Goal: Task Accomplishment & Management: Use online tool/utility

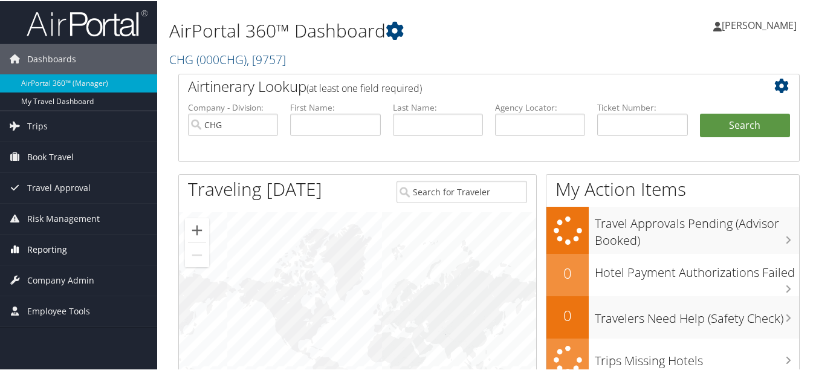
click at [59, 251] on span "Reporting" at bounding box center [47, 248] width 40 height 30
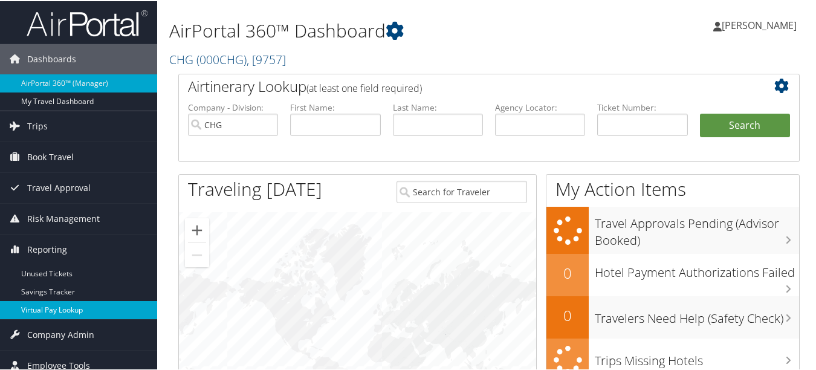
click at [67, 314] on link "Virtual Pay Lookup" at bounding box center [78, 309] width 157 height 18
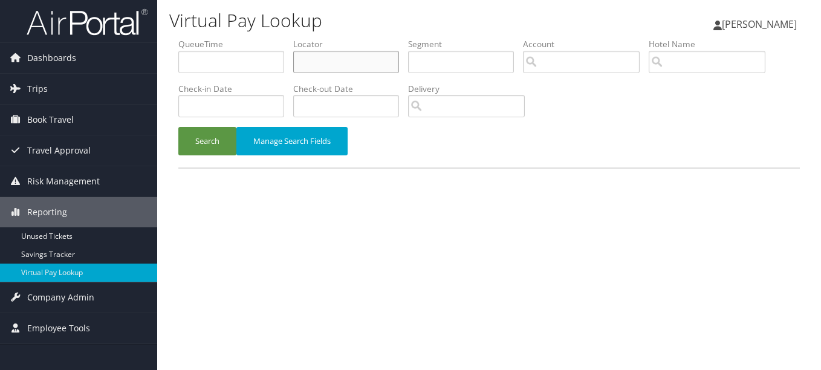
click at [372, 63] on input "text" at bounding box center [346, 62] width 106 height 22
paste input "CRYEUA"
click at [178, 127] on button "Search" at bounding box center [207, 141] width 58 height 28
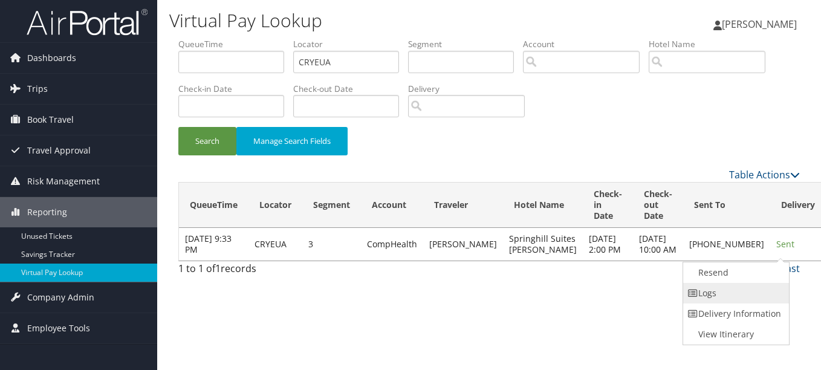
click at [749, 294] on link "Logs" at bounding box center [734, 293] width 103 height 21
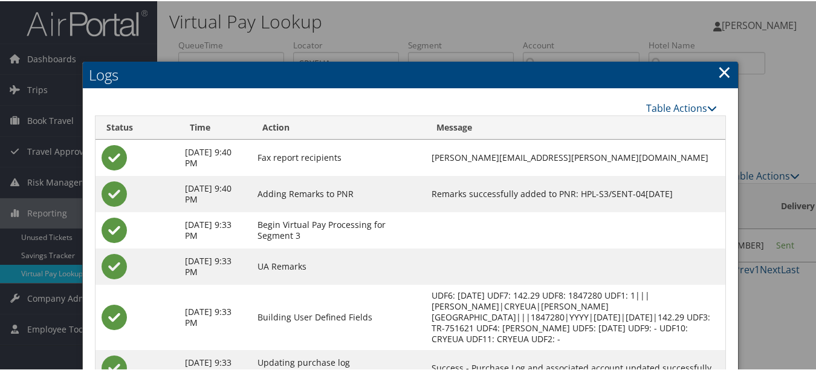
click at [727, 73] on h2 "Logs" at bounding box center [410, 73] width 655 height 27
click at [725, 68] on link "×" at bounding box center [724, 71] width 14 height 24
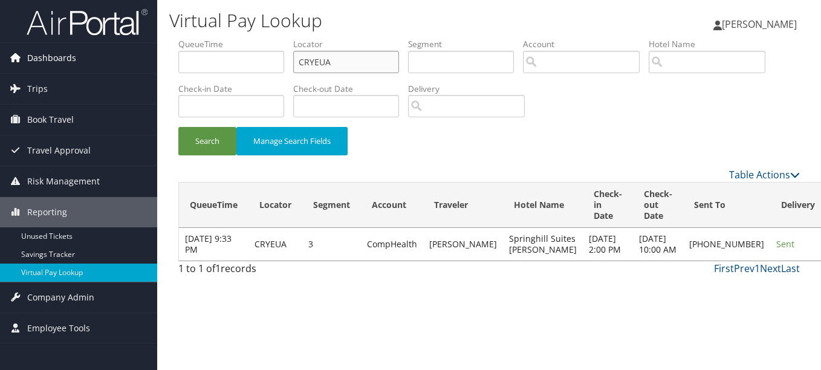
drag, startPoint x: 170, startPoint y: 70, endPoint x: 150, endPoint y: 70, distance: 20.5
click at [150, 70] on div "Dashboards AirPortal 360™ (Manager) My Travel Dashboard Trips Airtinerary® Look…" at bounding box center [410, 185] width 821 height 370
paste input "MYOMEG"
click at [178, 127] on button "Search" at bounding box center [207, 141] width 58 height 28
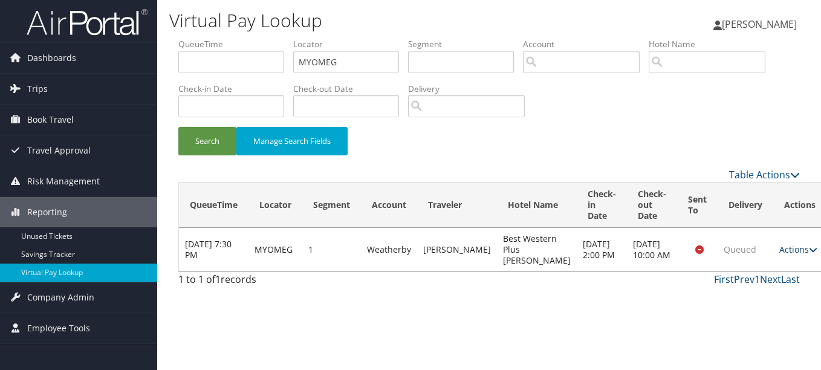
click at [779, 255] on link "Actions" at bounding box center [798, 249] width 38 height 11
click at [758, 305] on link "Logs" at bounding box center [747, 298] width 76 height 21
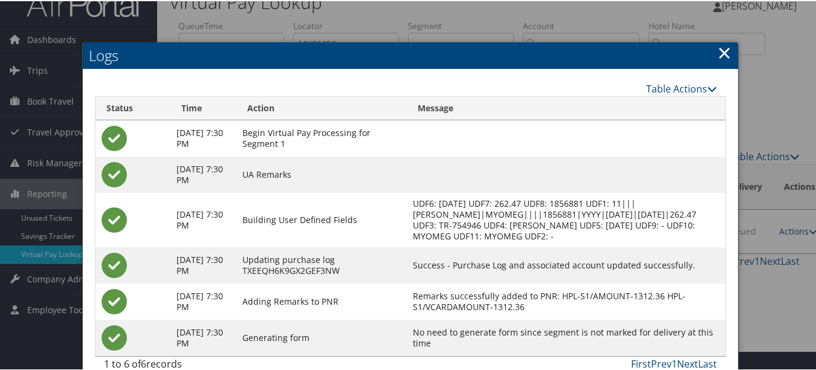
scroll to position [38, 0]
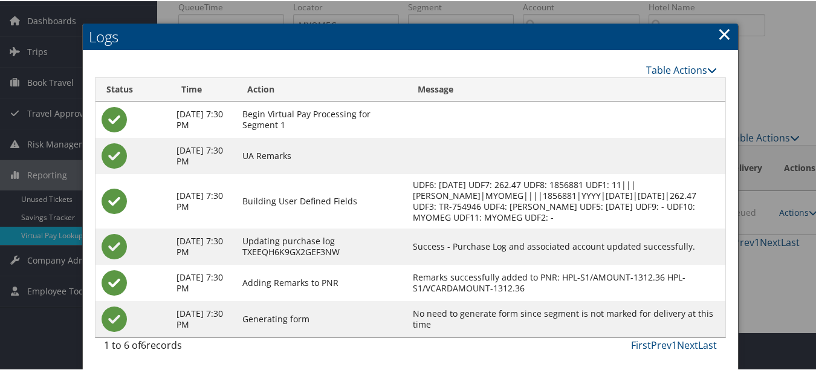
click at [728, 22] on h2 "Logs" at bounding box center [410, 35] width 655 height 27
click at [719, 33] on link "×" at bounding box center [724, 33] width 14 height 24
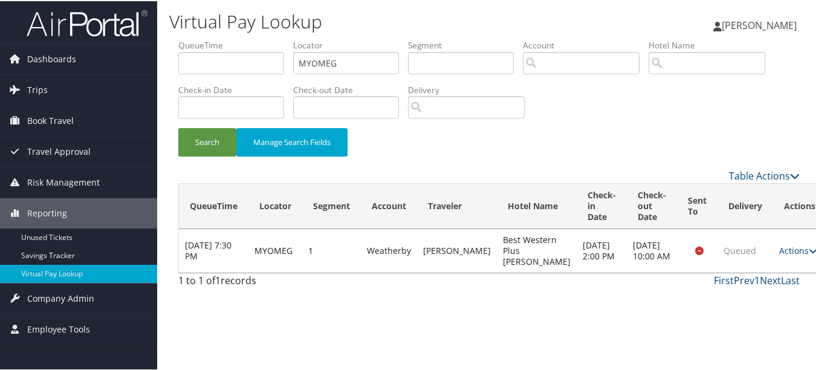
scroll to position [0, 0]
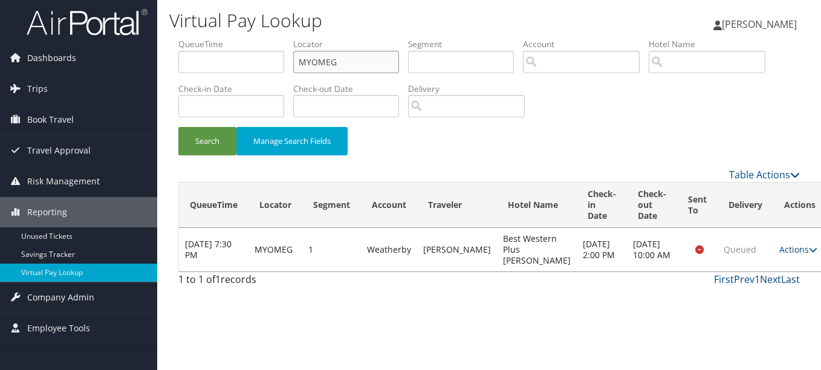
drag, startPoint x: 273, startPoint y: 63, endPoint x: 201, endPoint y: 63, distance: 71.3
click at [201, 38] on ul "QueueTime Locator MYOMEG Segment Account Traveler Hotel Name Check-in Date Chec…" at bounding box center [488, 38] width 621 height 0
paste input "DCCGJD"
type input "DCCGJD"
click at [178, 127] on button "Search" at bounding box center [207, 141] width 58 height 28
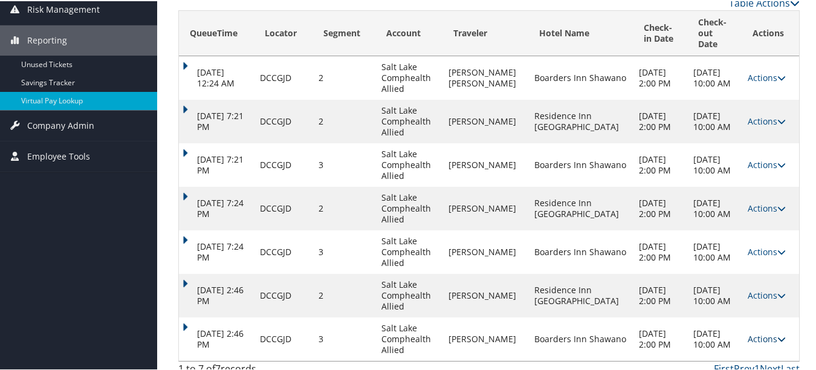
click at [749, 332] on link "Actions" at bounding box center [767, 337] width 38 height 11
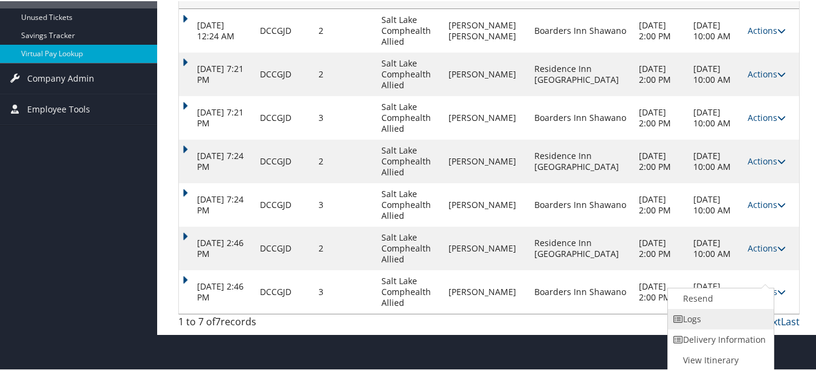
click at [724, 322] on link "Logs" at bounding box center [719, 318] width 103 height 21
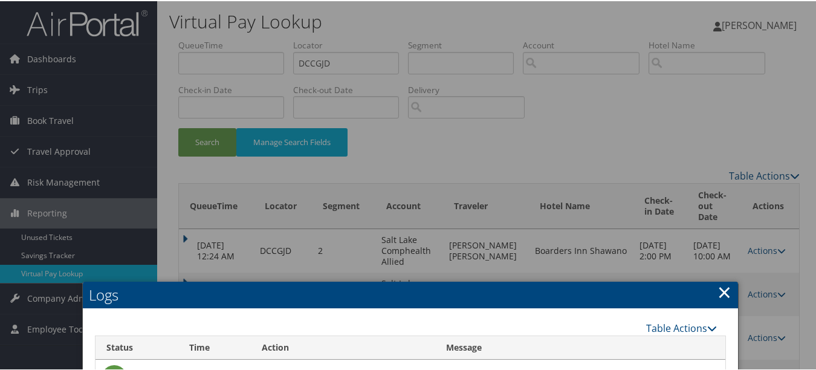
click at [717, 296] on link "×" at bounding box center [724, 291] width 14 height 24
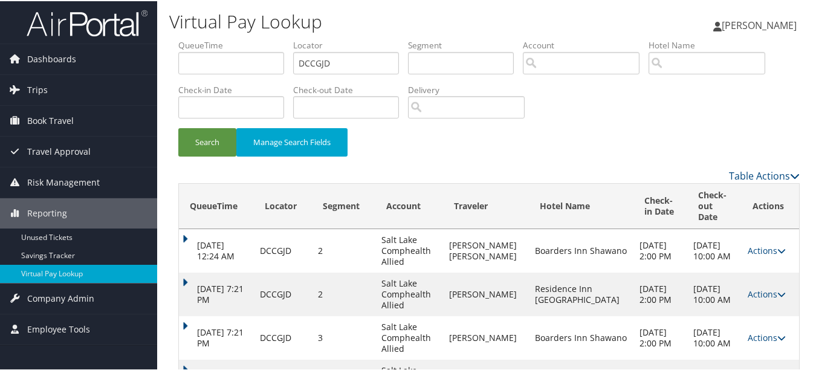
scroll to position [173, 0]
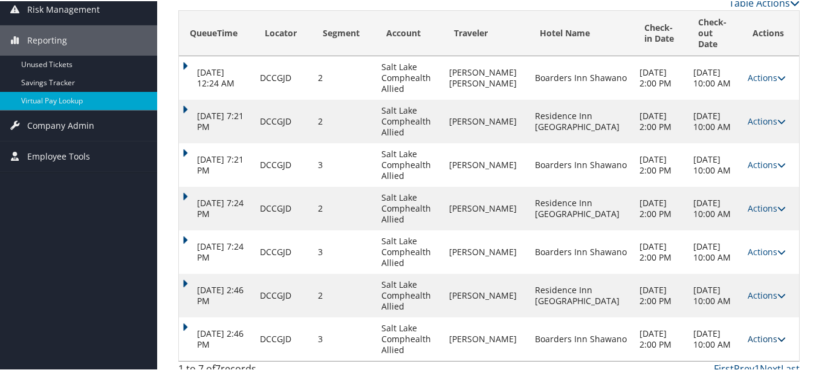
click at [749, 332] on link "Actions" at bounding box center [767, 337] width 38 height 11
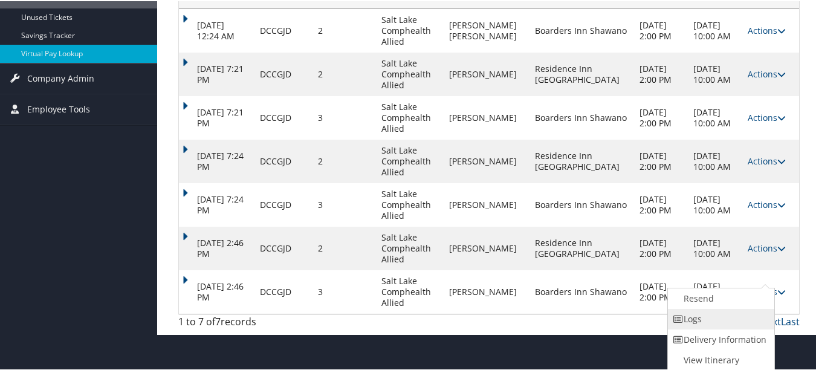
click at [739, 320] on link "Logs" at bounding box center [719, 318] width 103 height 21
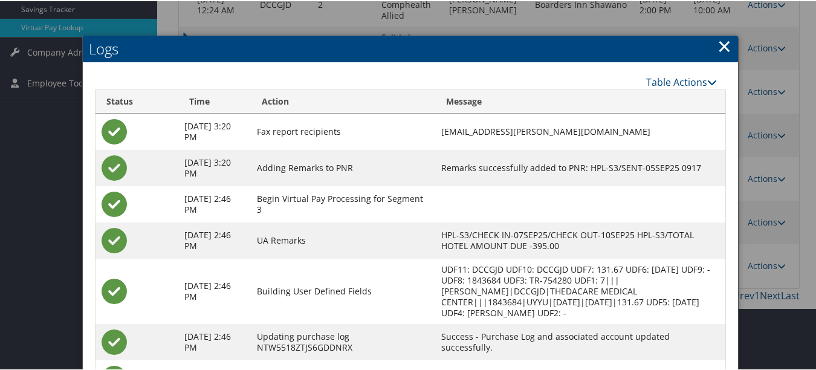
scroll to position [39, 0]
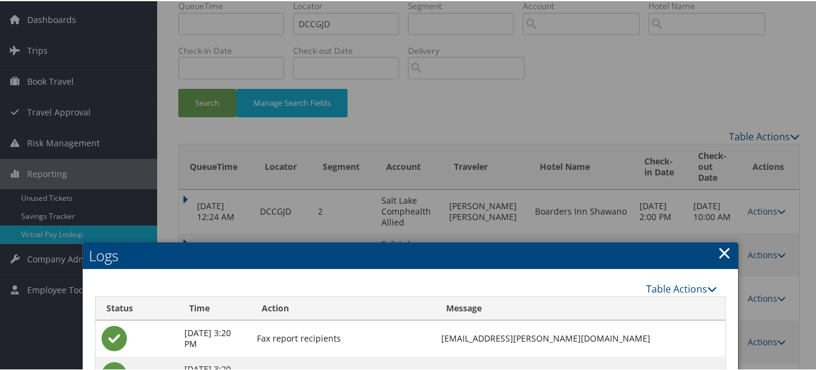
click at [718, 248] on link "×" at bounding box center [724, 251] width 14 height 24
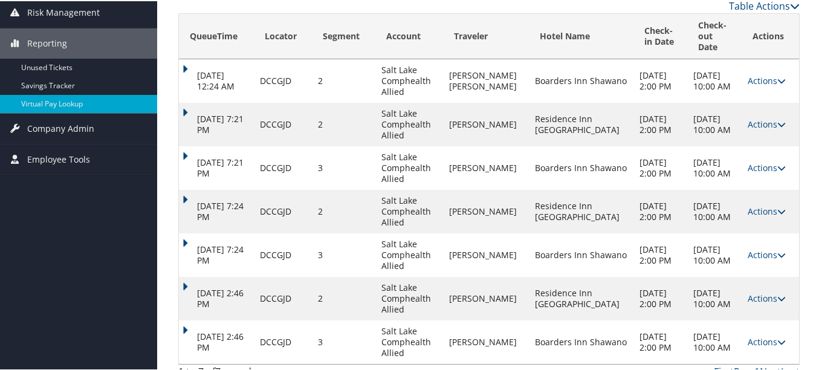
scroll to position [173, 0]
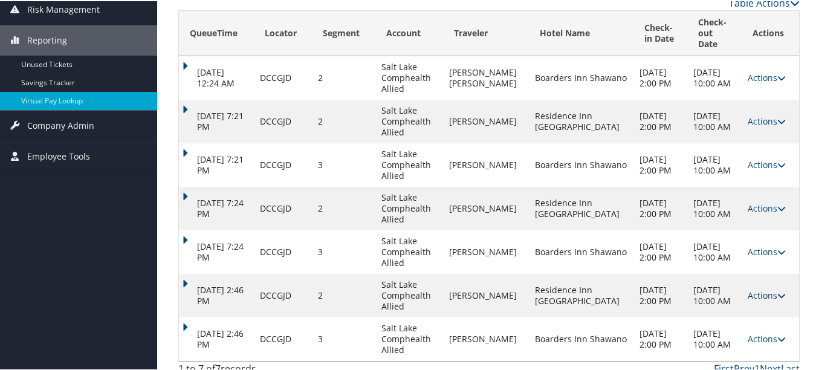
click at [777, 290] on icon at bounding box center [781, 294] width 8 height 8
click at [745, 322] on icon at bounding box center [746, 321] width 11 height 8
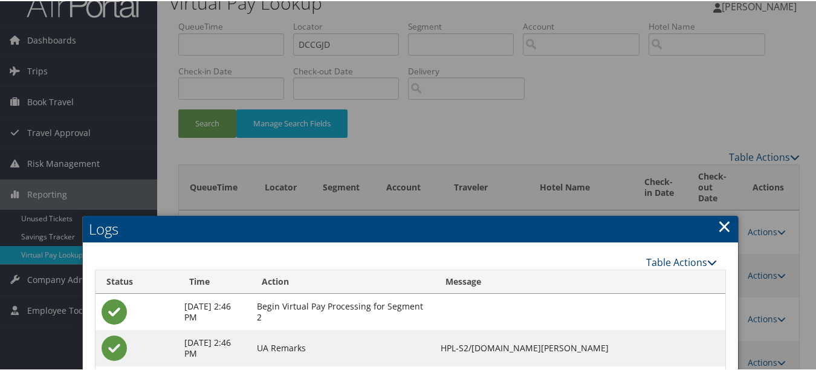
scroll to position [16, 0]
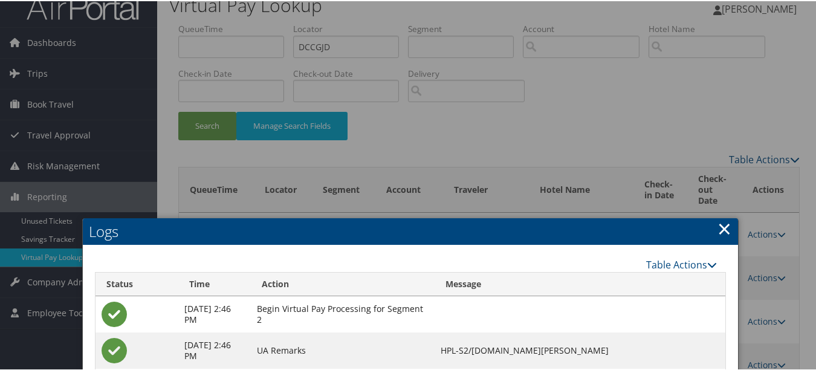
click at [717, 230] on link "×" at bounding box center [724, 227] width 14 height 24
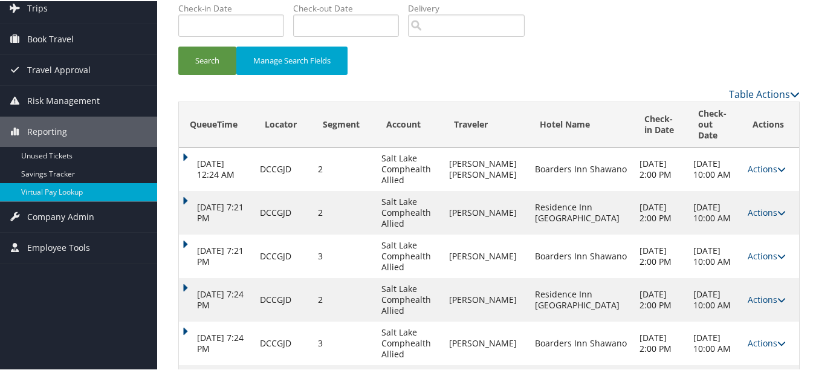
scroll to position [173, 0]
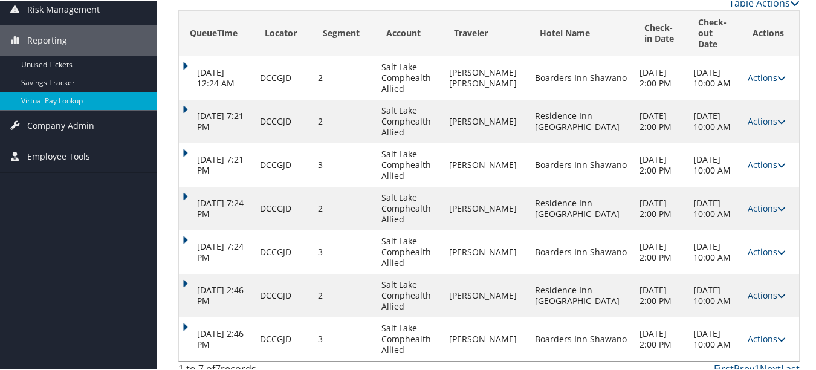
click at [754, 288] on link "Actions" at bounding box center [767, 293] width 38 height 11
click at [755, 322] on link "Logs" at bounding box center [766, 321] width 60 height 21
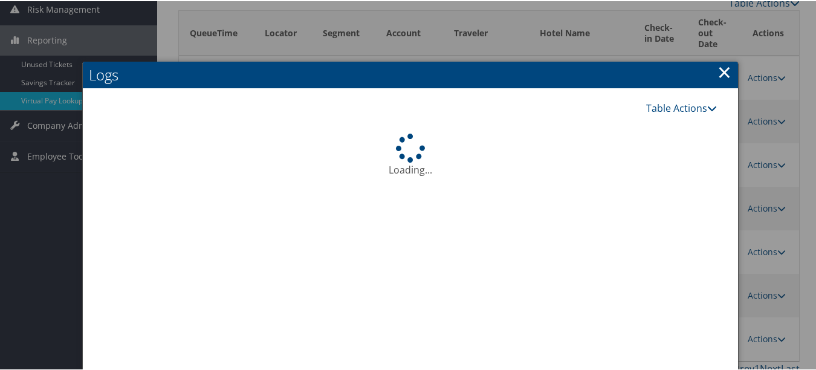
scroll to position [258, 0]
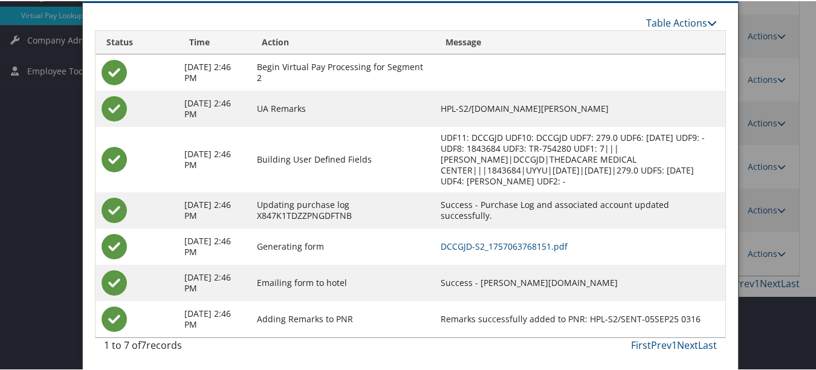
click at [774, 257] on div at bounding box center [410, 185] width 821 height 370
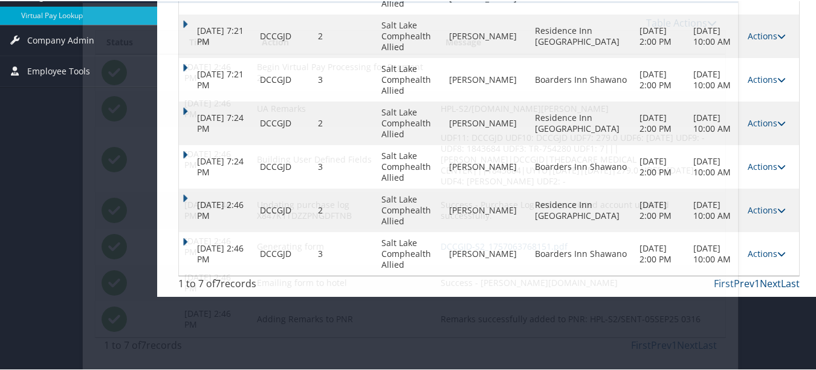
scroll to position [173, 0]
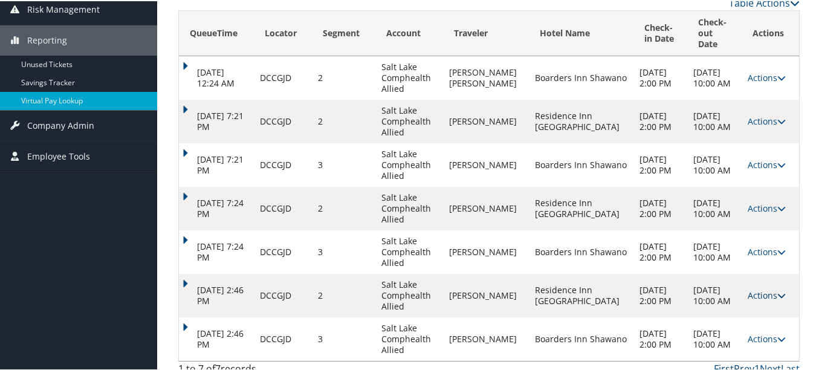
click at [749, 288] on link "Actions" at bounding box center [767, 293] width 38 height 11
click at [766, 305] on link "Resend" at bounding box center [766, 301] width 60 height 21
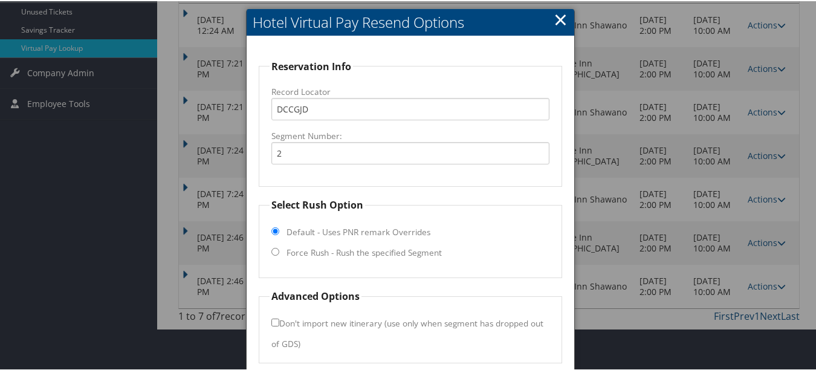
scroll to position [152, 0]
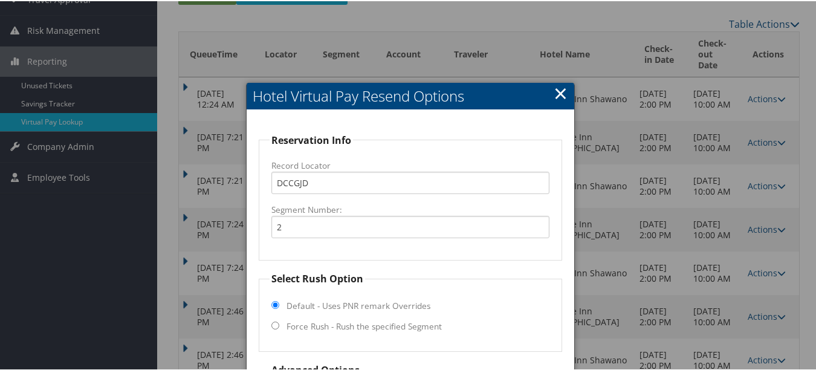
click at [384, 325] on label "Force Rush - Rush the specified Segment" at bounding box center [363, 325] width 155 height 12
click at [279, 325] on input "Force Rush - Rush the specified Segment" at bounding box center [275, 324] width 8 height 8
radio input "true"
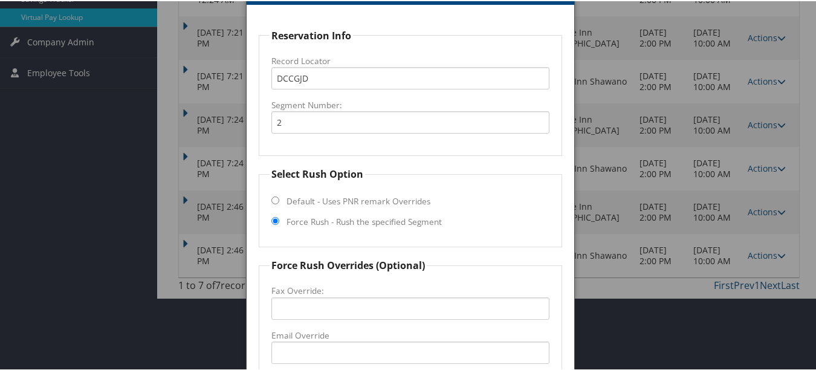
scroll to position [333, 0]
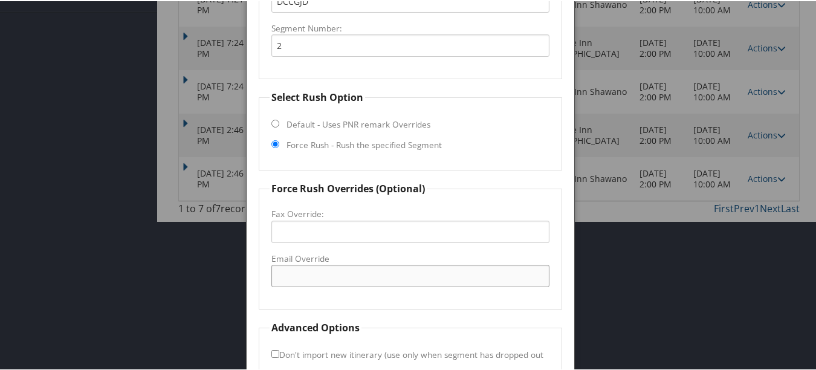
click at [433, 280] on input "Email Override" at bounding box center [409, 274] width 277 height 22
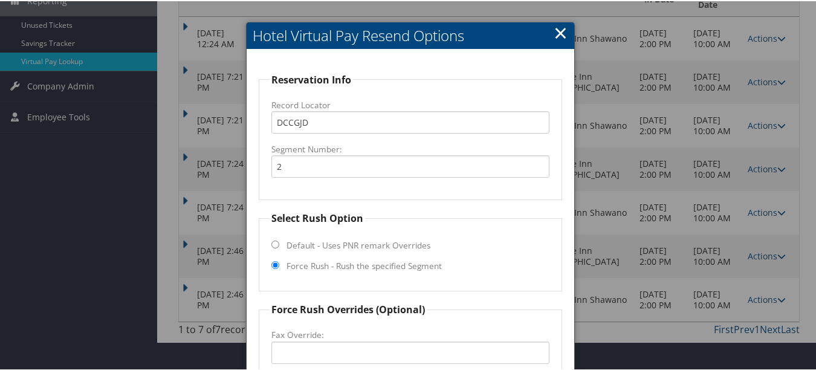
scroll to position [152, 0]
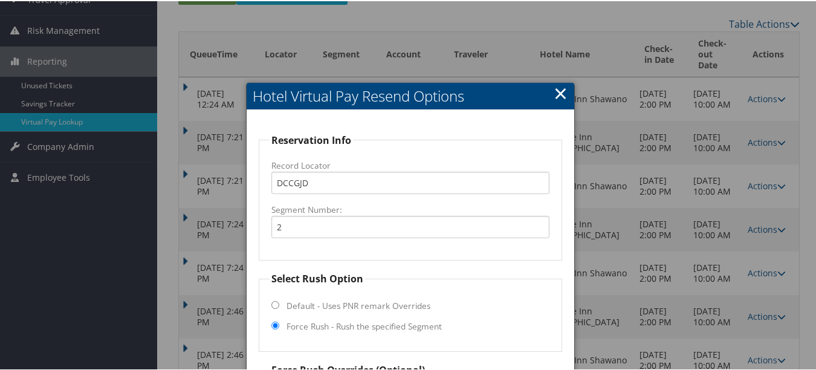
click at [560, 97] on link "×" at bounding box center [561, 92] width 14 height 24
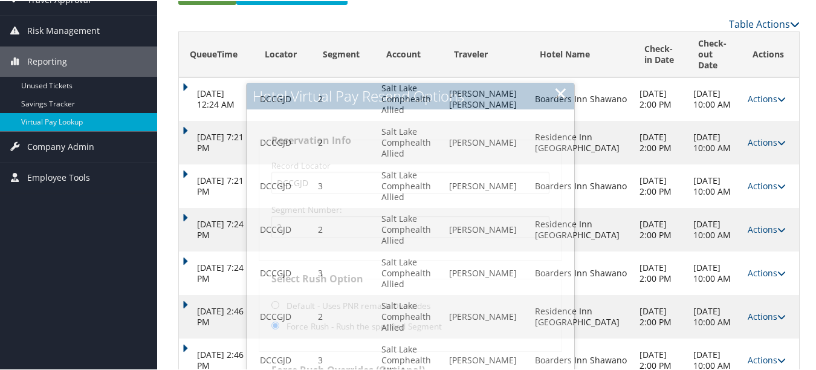
scroll to position [0, 0]
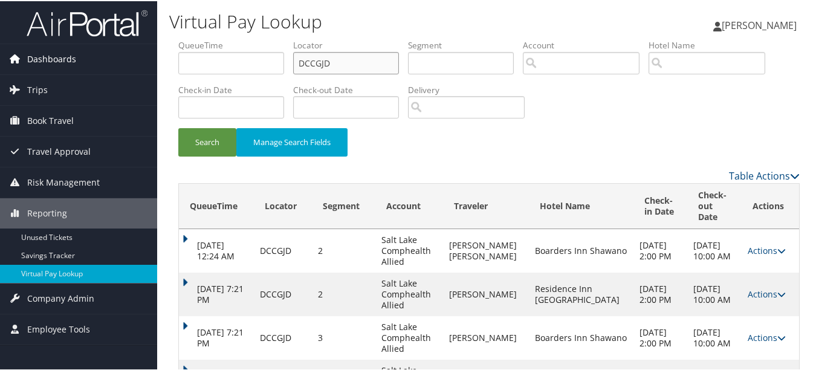
paste input "GZATPC"
drag, startPoint x: 317, startPoint y: 60, endPoint x: 141, endPoint y: 60, distance: 175.3
click at [143, 60] on div "Dashboards AirPortal 360™ (Manager) My Travel Dashboard Trips Airtinerary® Look…" at bounding box center [410, 277] width 821 height 554
click at [178, 127] on button "Search" at bounding box center [207, 141] width 58 height 28
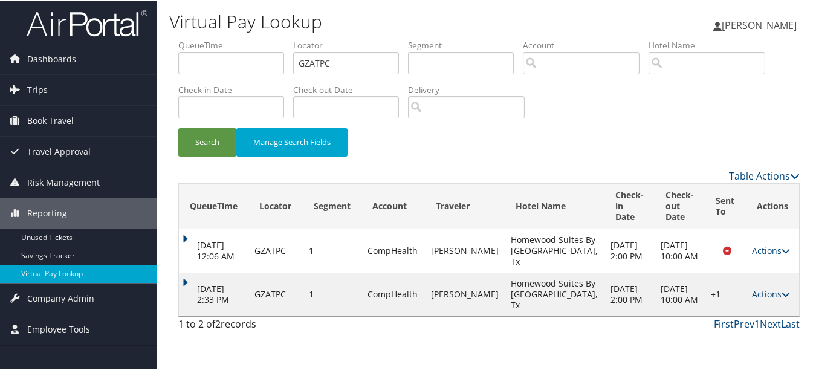
click at [753, 315] on td "Actions Resend Logs Delivery Information View Itinerary" at bounding box center [772, 293] width 53 height 44
click at [754, 299] on link "Actions" at bounding box center [771, 292] width 38 height 11
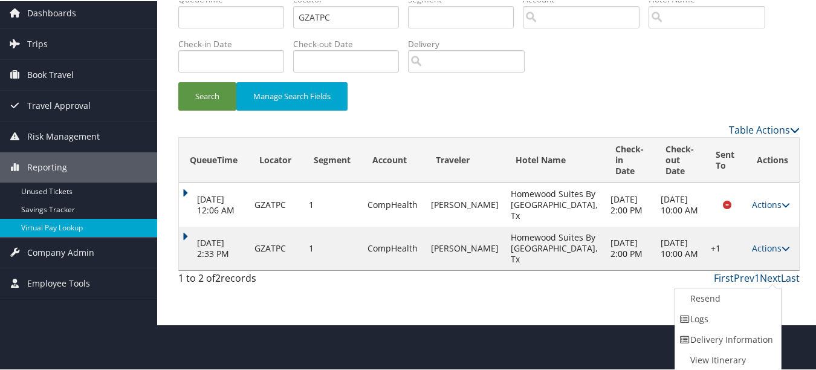
click at [731, 320] on link "Logs" at bounding box center [726, 318] width 103 height 21
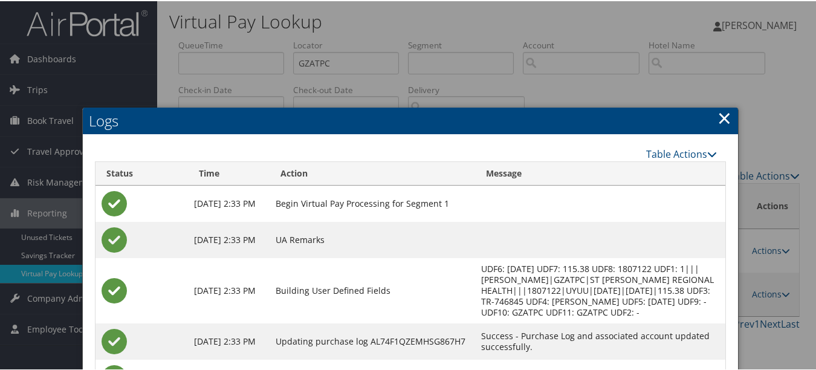
drag, startPoint x: 725, startPoint y: 112, endPoint x: 347, endPoint y: 54, distance: 382.2
click at [725, 113] on link "×" at bounding box center [724, 117] width 14 height 24
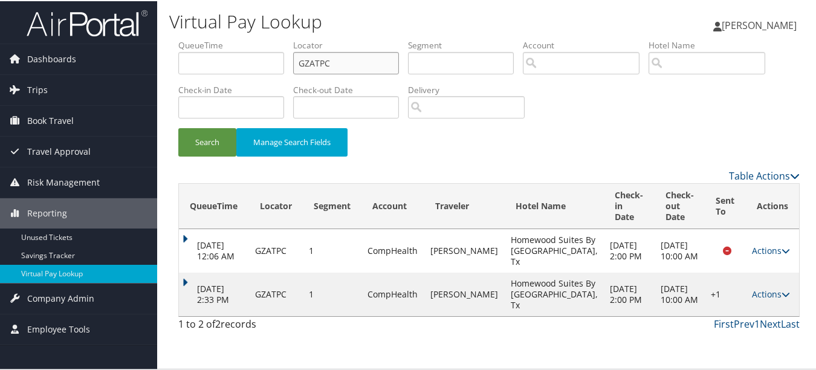
drag, startPoint x: 282, startPoint y: 59, endPoint x: 230, endPoint y: 59, distance: 52.6
click at [234, 38] on ul "QueueTime Locator GZATPC Segment Account Traveler Hotel Name Check-in Date Chec…" at bounding box center [488, 38] width 621 height 0
paste input "YILRKW"
click at [178, 127] on button "Search" at bounding box center [207, 141] width 58 height 28
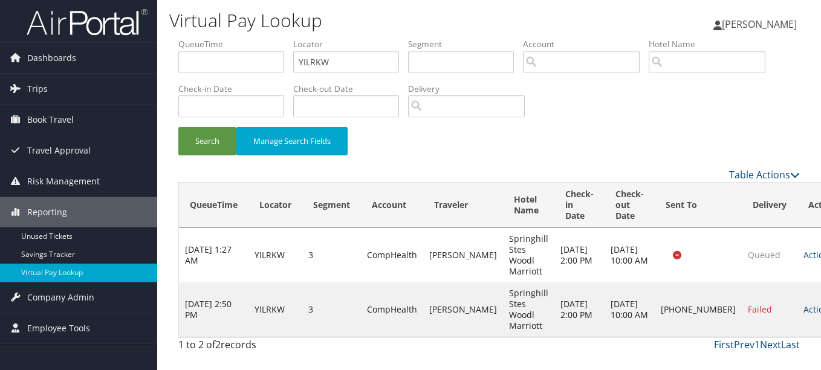
click at [797, 284] on td "Actions Resend Logs Delivery Information View Itinerary" at bounding box center [823, 309] width 53 height 54
click at [803, 303] on link "Actions" at bounding box center [822, 308] width 38 height 11
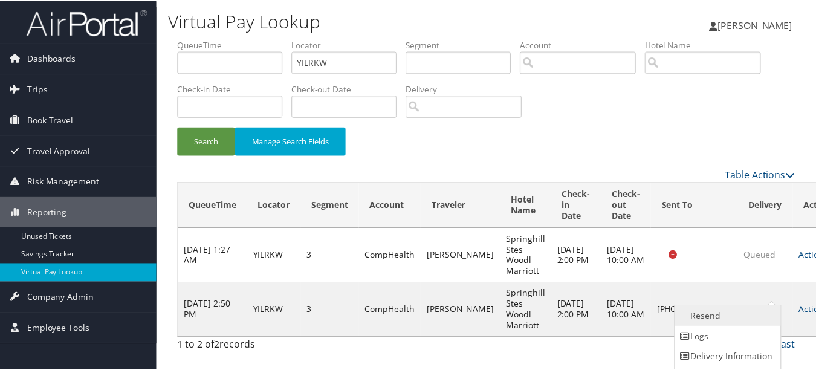
scroll to position [19, 0]
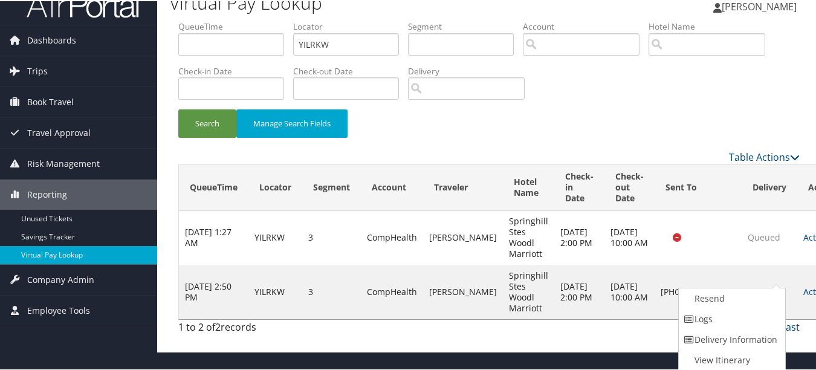
drag, startPoint x: 759, startPoint y: 314, endPoint x: 660, endPoint y: 309, distance: 99.2
click at [758, 314] on link "Logs" at bounding box center [730, 318] width 103 height 21
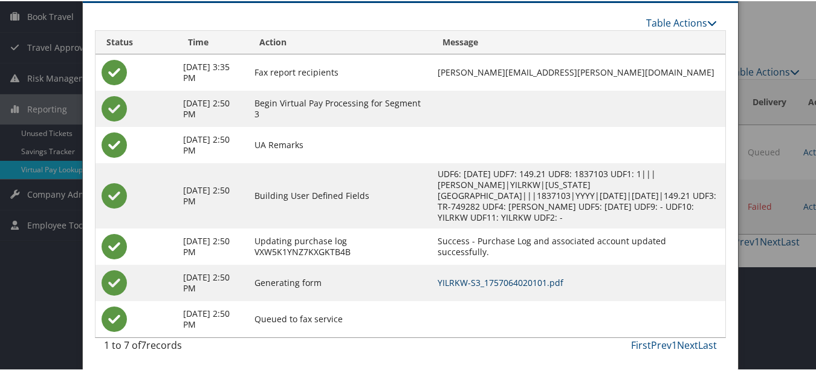
scroll to position [0, 0]
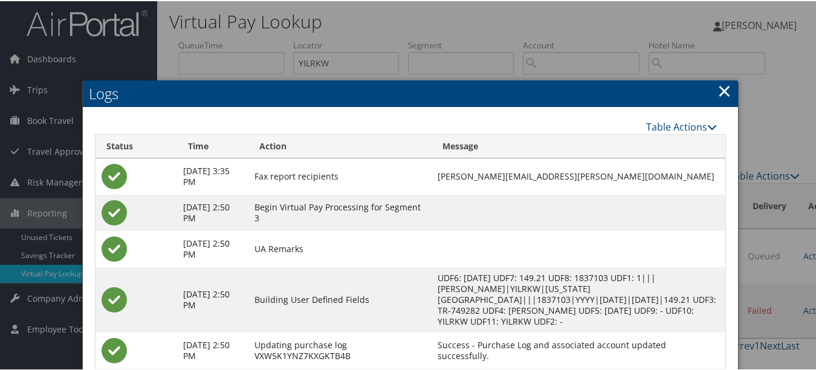
click at [717, 88] on link "×" at bounding box center [724, 89] width 14 height 24
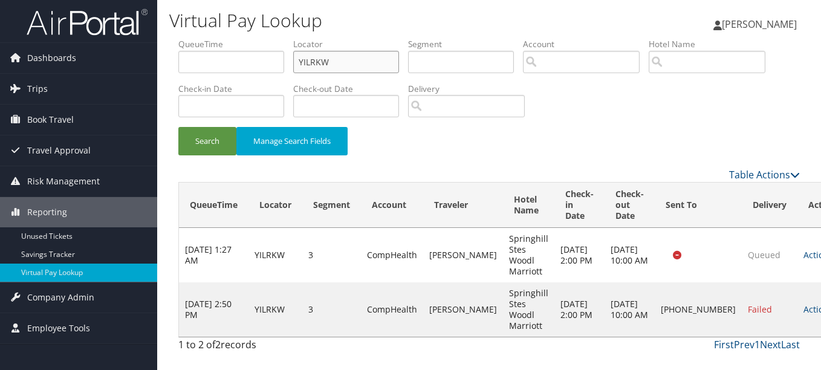
drag, startPoint x: 365, startPoint y: 61, endPoint x: 192, endPoint y: 61, distance: 172.8
click at [193, 38] on ul "QueueTime Locator YILRKW Segment Account Traveler Hotel Name Check-in Date Chec…" at bounding box center [488, 38] width 621 height 0
paste input "IUTUVS"
click at [178, 127] on button "Search" at bounding box center [207, 141] width 58 height 28
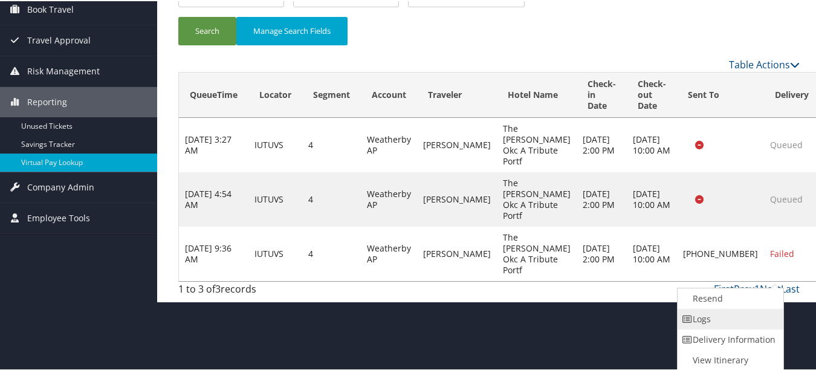
click at [747, 321] on link "Logs" at bounding box center [728, 318] width 103 height 21
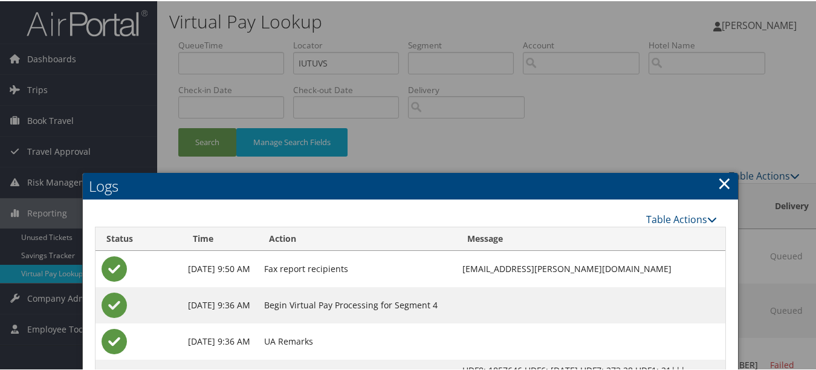
click at [719, 179] on link "×" at bounding box center [724, 182] width 14 height 24
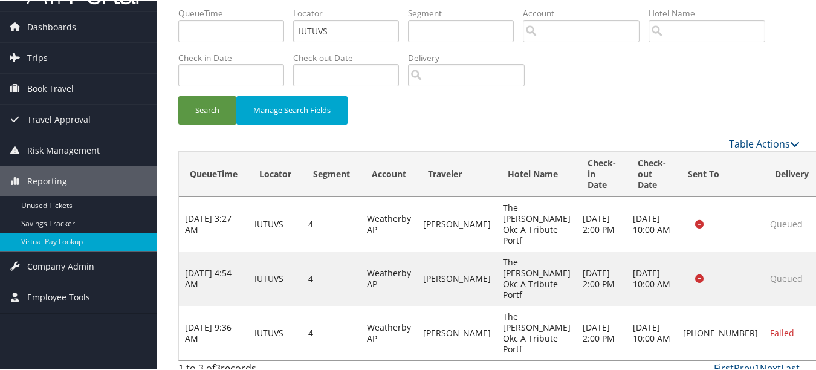
scroll to position [75, 0]
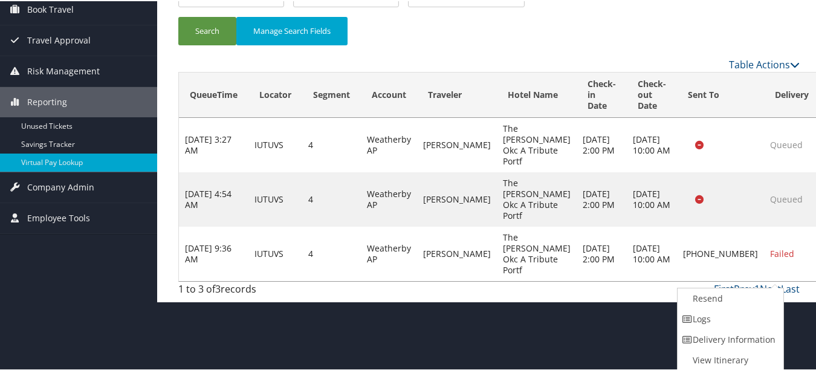
click at [730, 322] on link "Logs" at bounding box center [728, 318] width 103 height 21
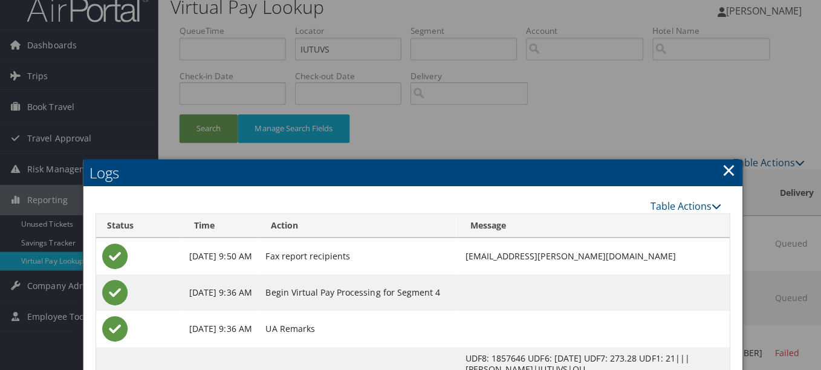
scroll to position [0, 0]
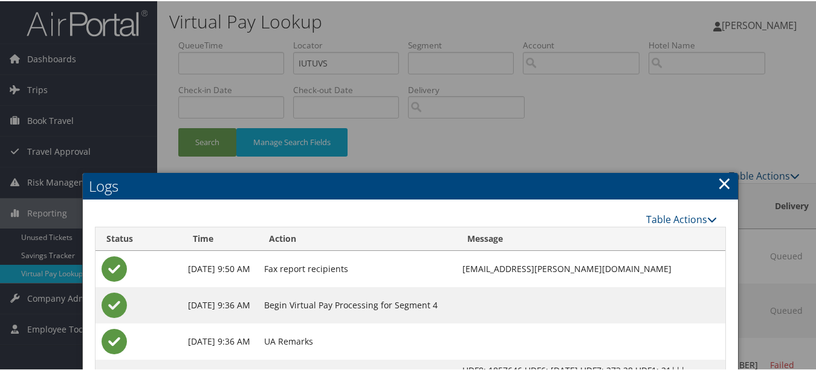
click at [721, 183] on link "×" at bounding box center [724, 182] width 14 height 24
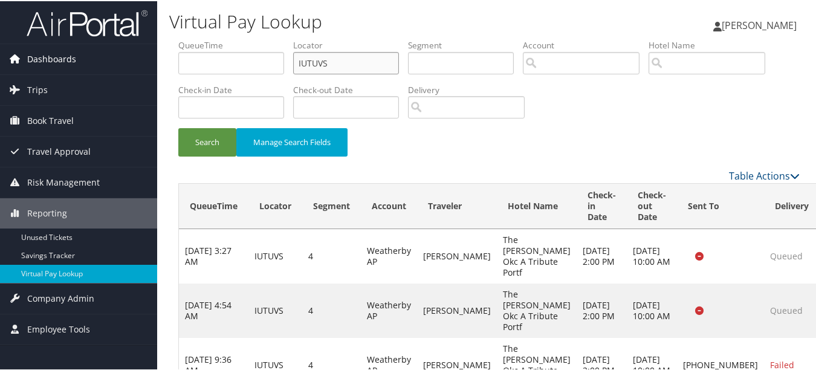
click at [145, 67] on div "Dashboards AirPortal 360™ (Manager) My Travel Dashboard Trips Airtinerary® Look…" at bounding box center [410, 206] width 821 height 412
paste input "HQCUHX"
click at [178, 127] on button "Search" at bounding box center [207, 141] width 58 height 28
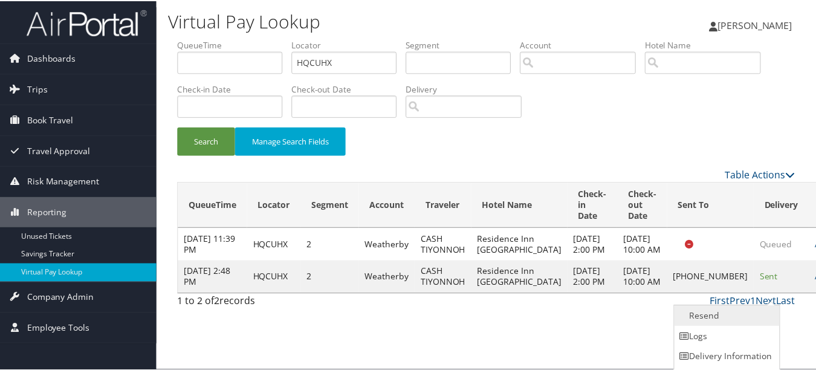
scroll to position [19, 0]
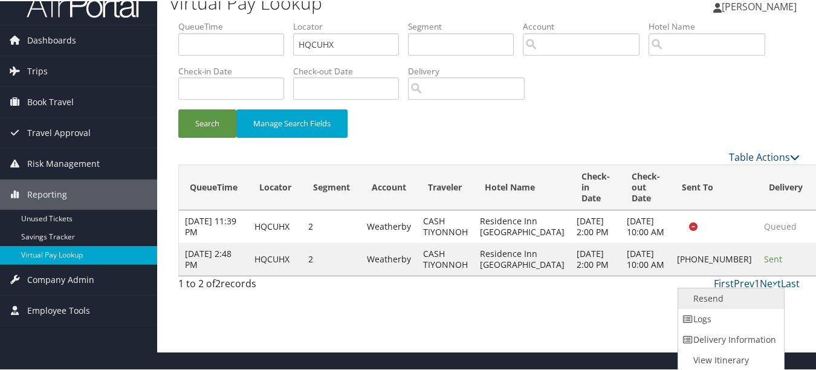
click at [764, 302] on link "Resend" at bounding box center [729, 297] width 103 height 21
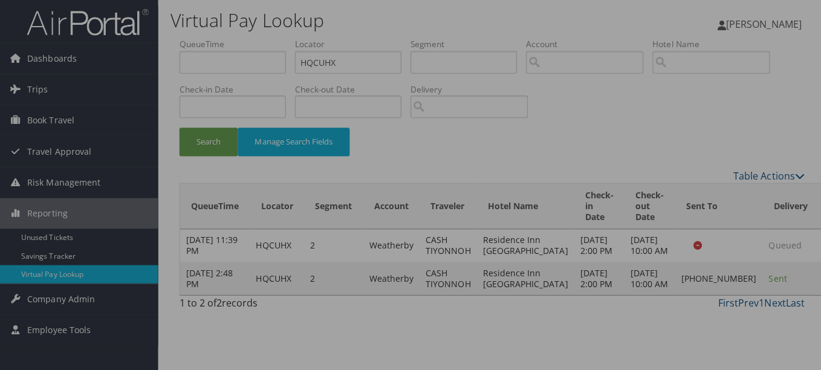
scroll to position [0, 0]
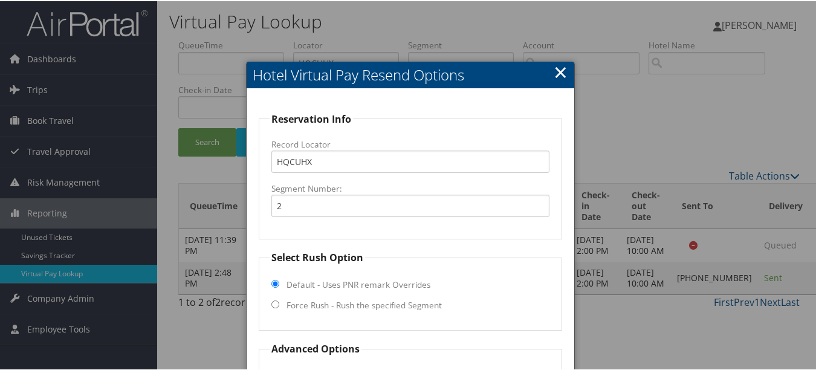
click at [554, 68] on link "×" at bounding box center [561, 71] width 14 height 24
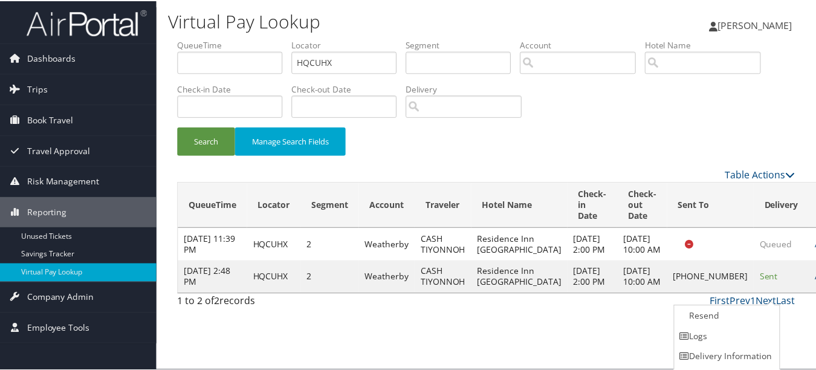
scroll to position [19, 0]
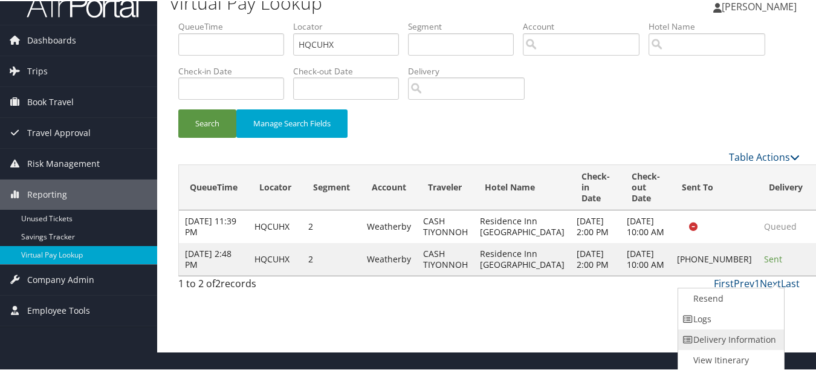
click at [734, 329] on link "Delivery Information" at bounding box center [729, 338] width 103 height 21
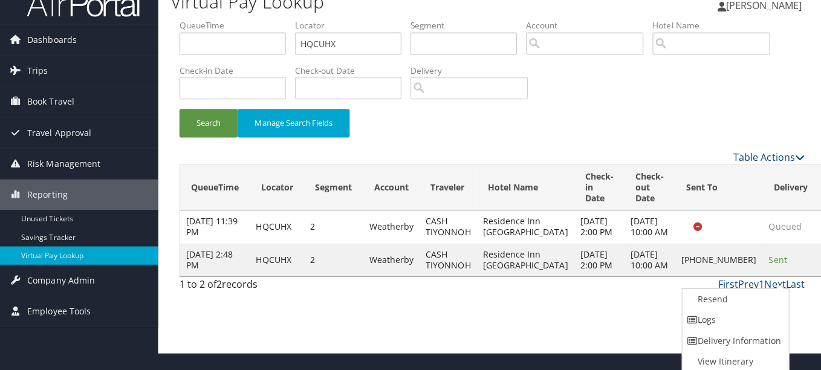
scroll to position [0, 0]
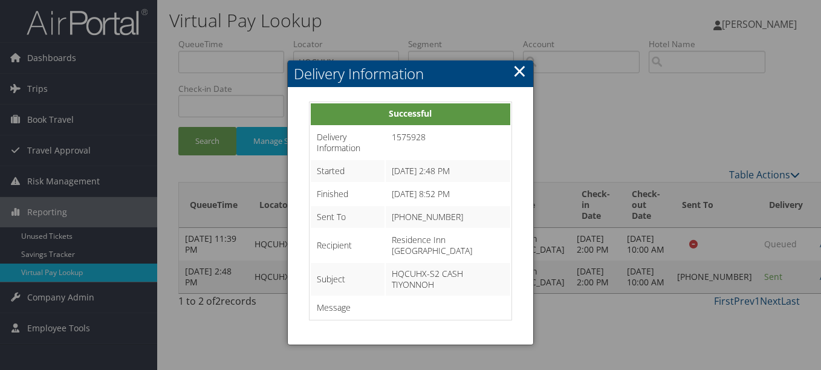
click at [509, 78] on h2 "Delivery Information" at bounding box center [410, 73] width 245 height 27
click at [515, 77] on link "×" at bounding box center [519, 71] width 14 height 24
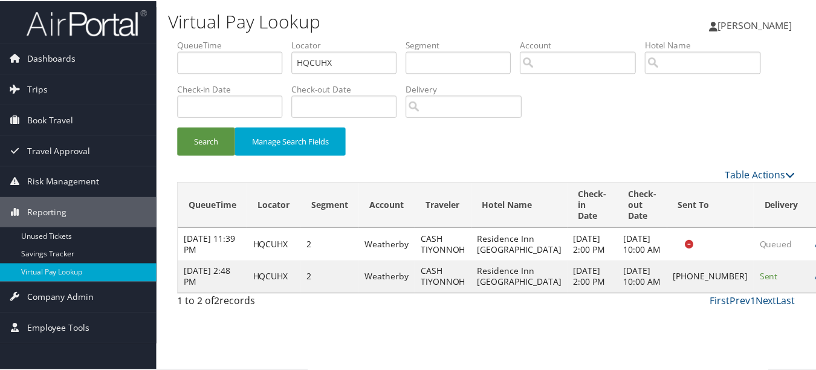
scroll to position [19, 0]
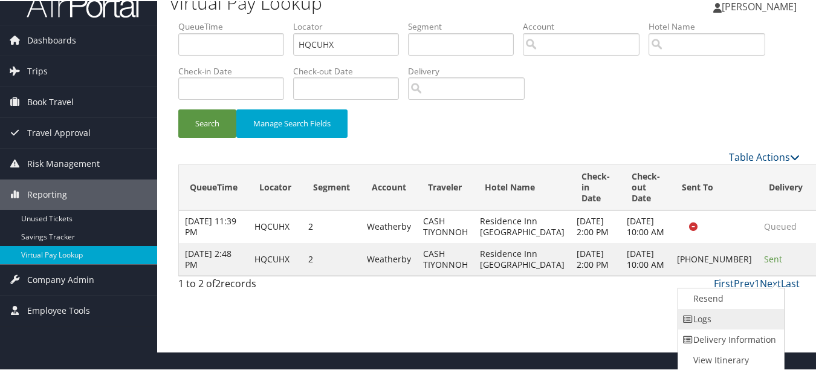
click at [756, 309] on link "Logs" at bounding box center [729, 318] width 103 height 21
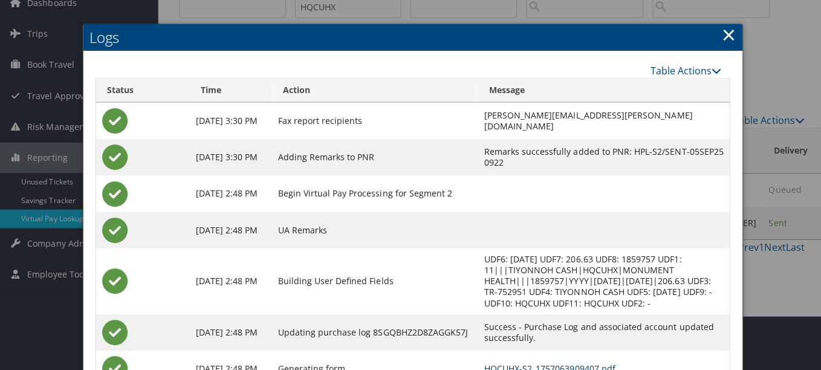
scroll to position [0, 0]
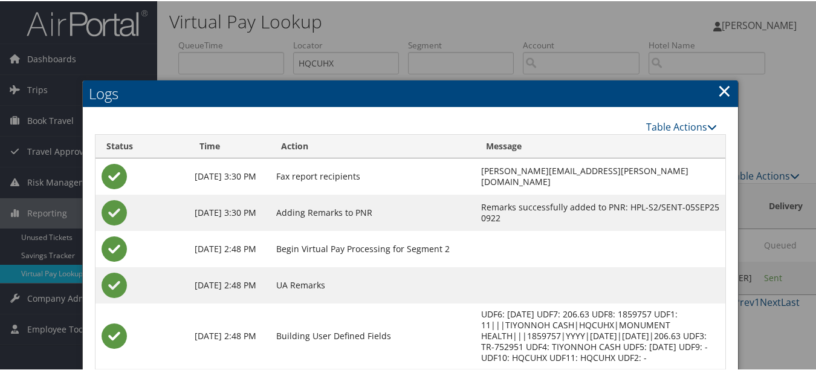
click at [717, 96] on link "×" at bounding box center [724, 89] width 14 height 24
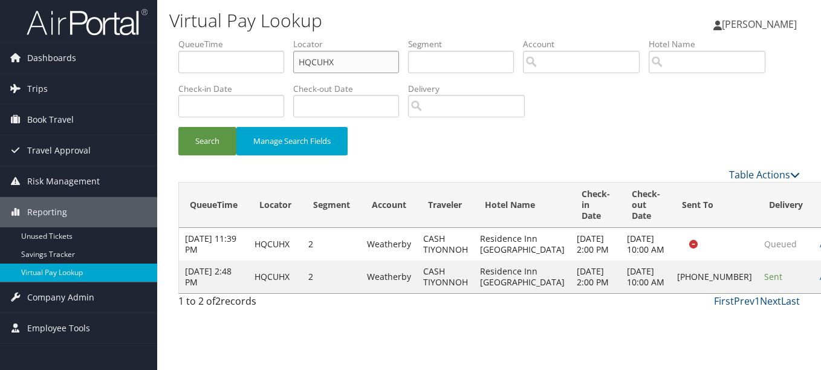
drag, startPoint x: 356, startPoint y: 63, endPoint x: 172, endPoint y: 63, distance: 184.3
click at [185, 38] on ul "QueueTime Locator HQCUHX Segment Account Traveler Hotel Name Check-in Date Chec…" at bounding box center [488, 38] width 621 height 0
paste input "YGALZO"
click at [178, 127] on button "Search" at bounding box center [207, 141] width 58 height 28
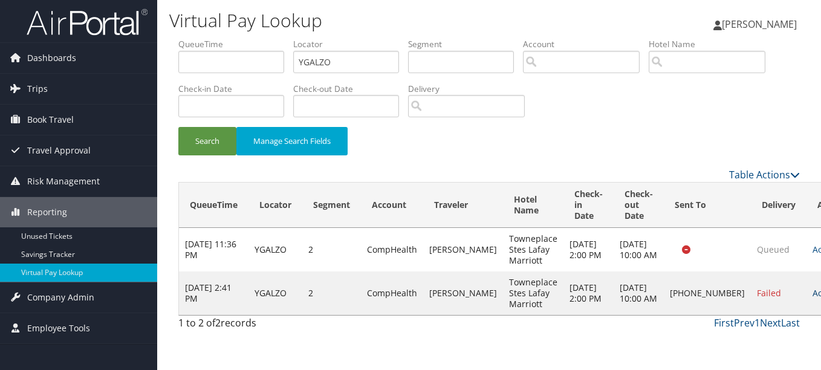
click at [812, 292] on link "Actions" at bounding box center [831, 292] width 38 height 11
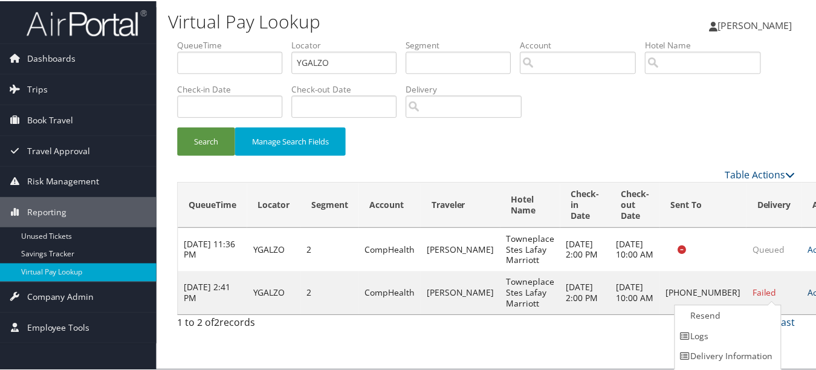
scroll to position [19, 0]
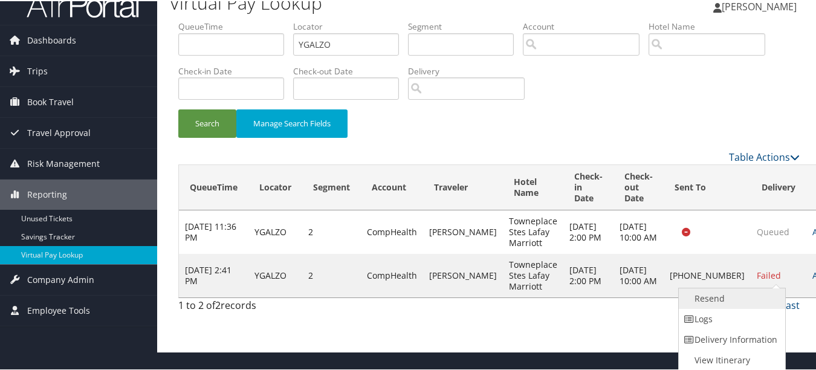
click at [766, 296] on link "Resend" at bounding box center [730, 297] width 103 height 21
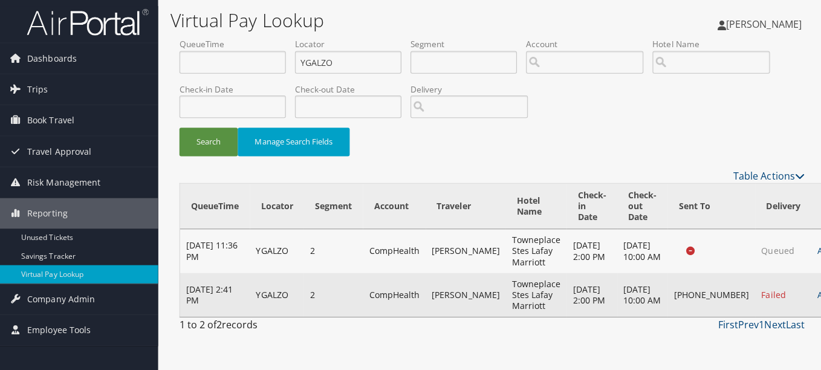
scroll to position [0, 0]
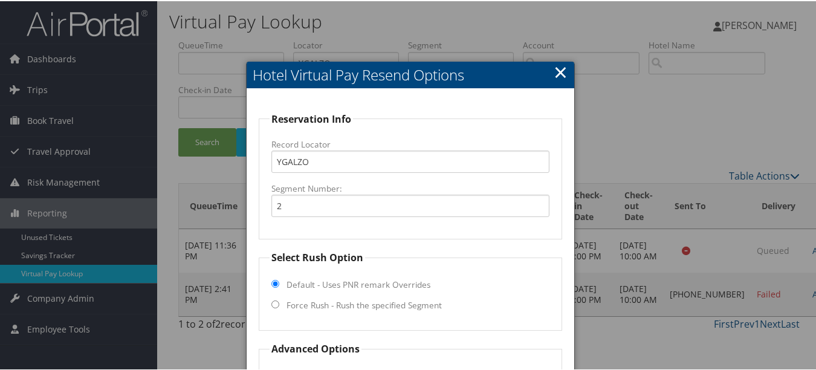
click at [558, 76] on link "×" at bounding box center [561, 71] width 14 height 24
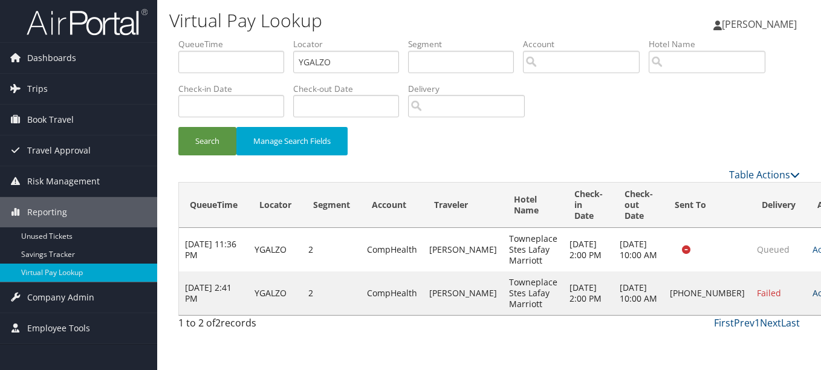
click at [812, 299] on link "Actions" at bounding box center [831, 292] width 38 height 11
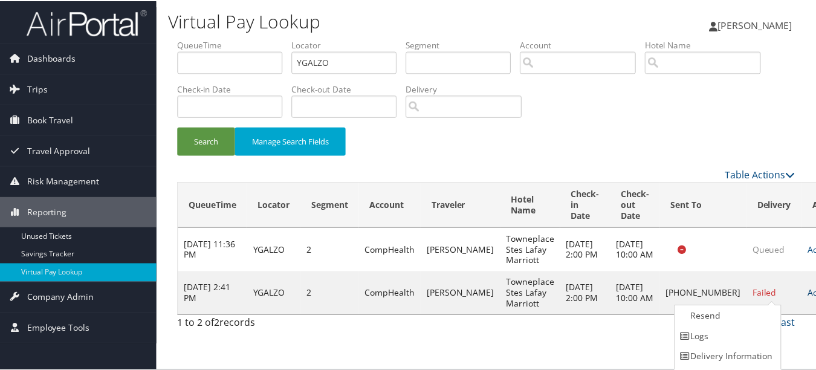
scroll to position [19, 0]
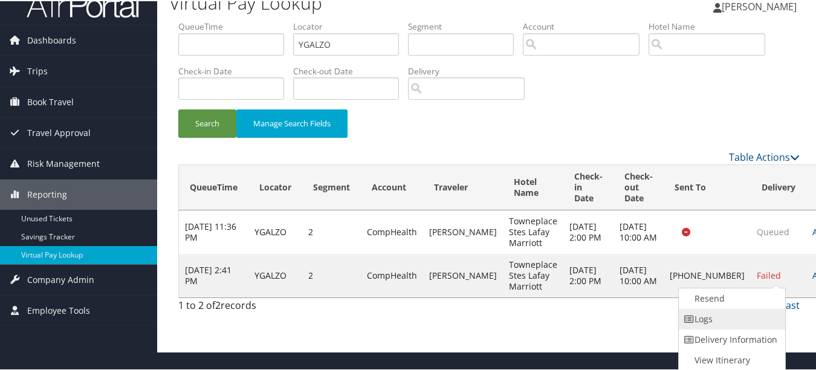
click at [763, 315] on link "Logs" at bounding box center [730, 318] width 103 height 21
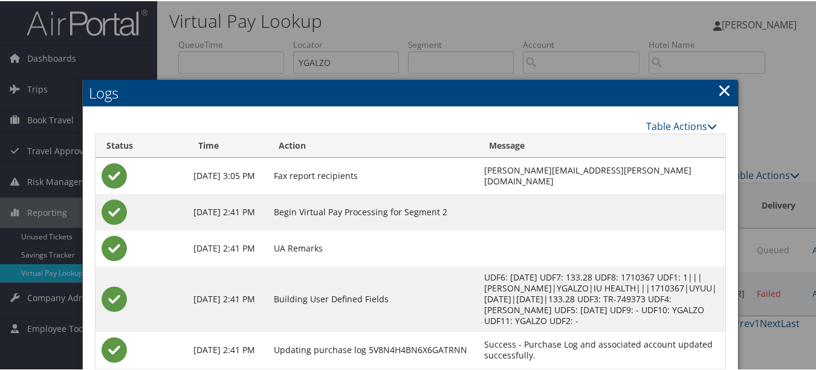
scroll to position [0, 0]
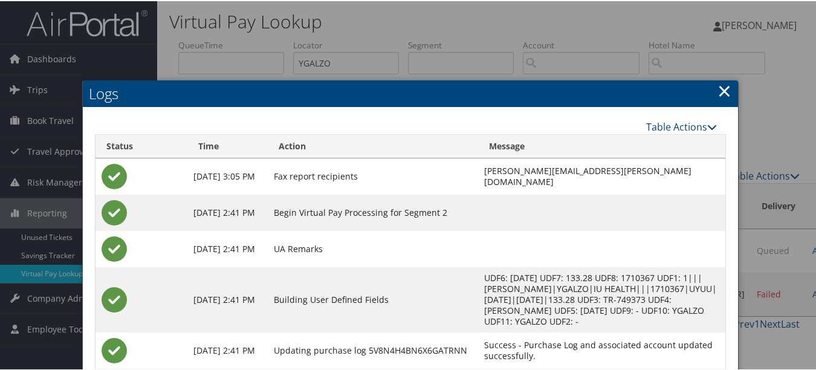
click at [725, 86] on link "×" at bounding box center [724, 89] width 14 height 24
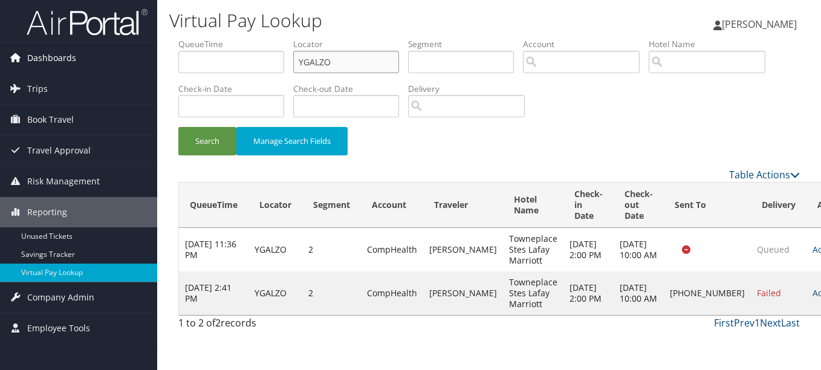
drag, startPoint x: 389, startPoint y: 58, endPoint x: 103, endPoint y: 57, distance: 286.5
click at [103, 57] on div "Dashboards AirPortal 360™ (Manager) My Travel Dashboard Trips Airtinerary® Look…" at bounding box center [410, 185] width 821 height 370
paste input "IXETVU"
click at [178, 127] on button "Search" at bounding box center [207, 141] width 58 height 28
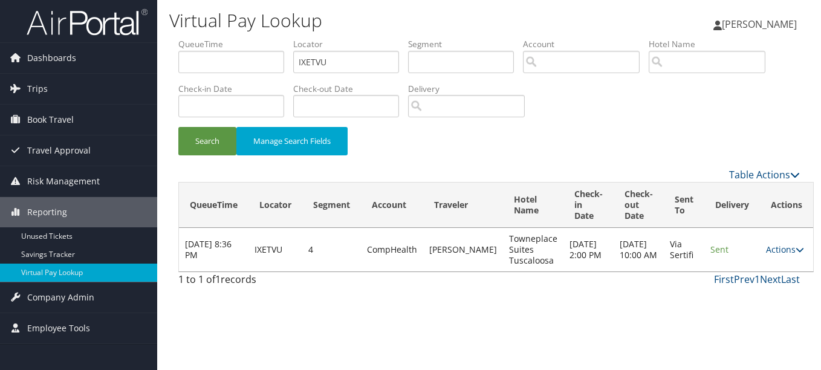
click at [760, 256] on td "Actions Resend Logs View Itinerary" at bounding box center [786, 250] width 53 height 44
click at [766, 247] on link "Actions" at bounding box center [785, 249] width 38 height 11
click at [760, 285] on link "Logs" at bounding box center [749, 287] width 76 height 21
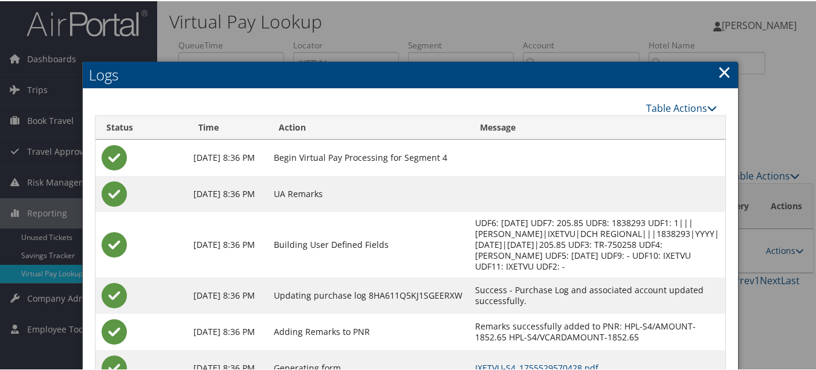
click at [725, 64] on link "×" at bounding box center [724, 71] width 14 height 24
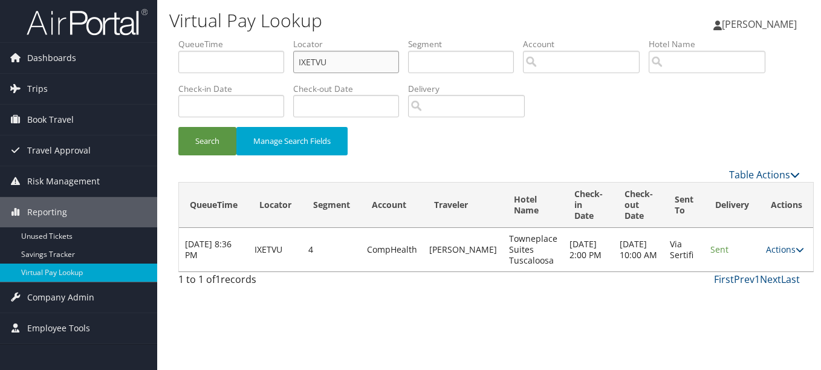
drag, startPoint x: 344, startPoint y: 62, endPoint x: 230, endPoint y: 62, distance: 114.2
click at [230, 38] on ul "QueueTime Locator IXETVU Segment Account Traveler Hotel Name Check-in Date Chec…" at bounding box center [488, 38] width 621 height 0
paste input "YILRKW"
click at [178, 127] on button "Search" at bounding box center [207, 141] width 58 height 28
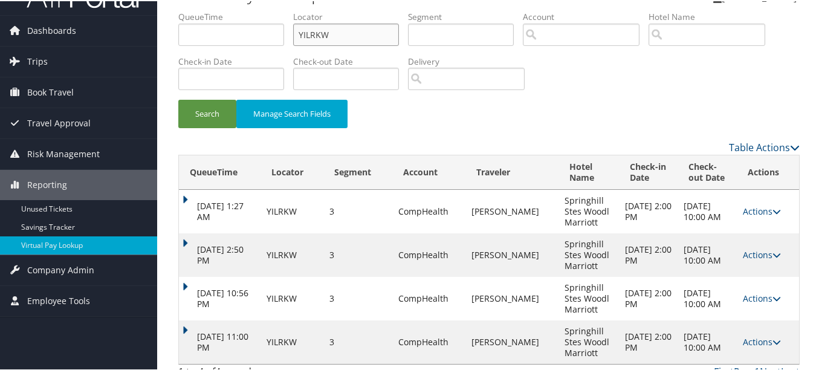
scroll to position [42, 0]
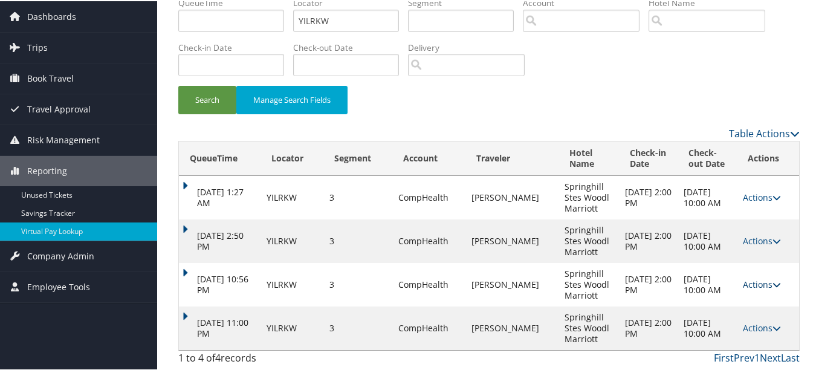
click at [750, 285] on link "Actions" at bounding box center [762, 282] width 38 height 11
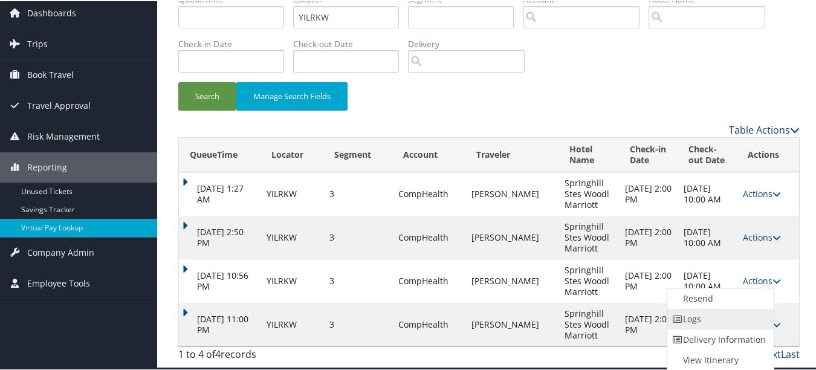
click at [733, 322] on link "Logs" at bounding box center [718, 318] width 103 height 21
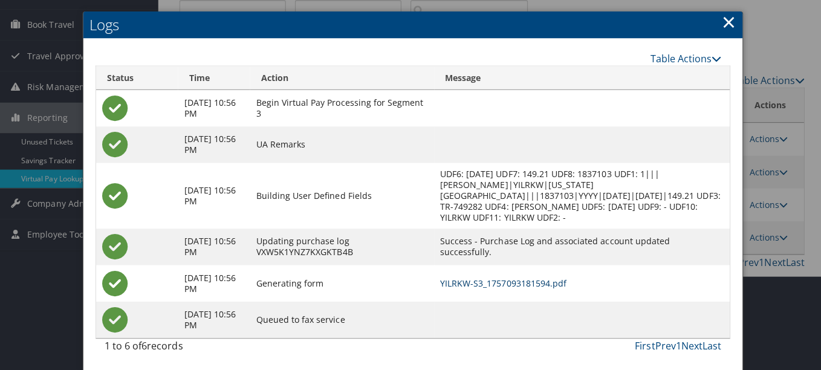
scroll to position [0, 0]
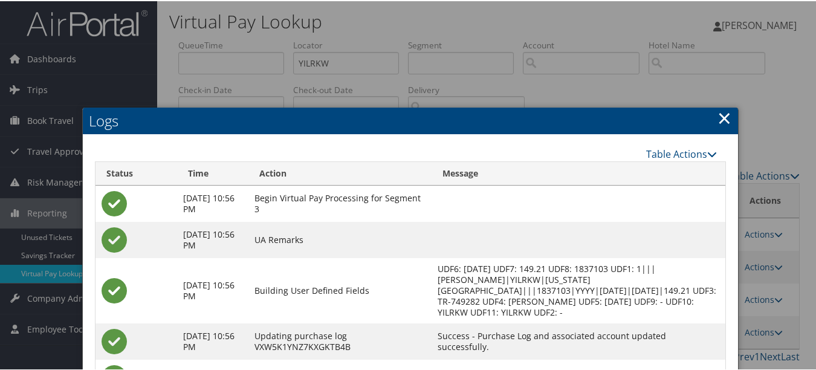
click at [728, 118] on h2 "Logs" at bounding box center [410, 119] width 655 height 27
click at [719, 117] on link "×" at bounding box center [724, 117] width 14 height 24
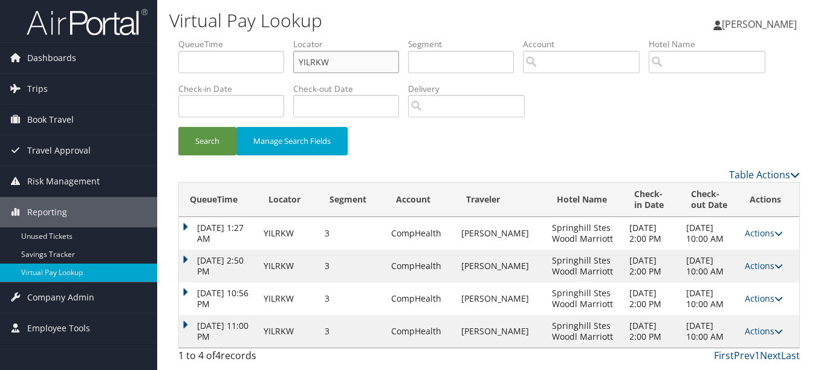
drag, startPoint x: 381, startPoint y: 59, endPoint x: 208, endPoint y: 48, distance: 172.6
click at [216, 38] on ul "QueueTime Locator YILRKW Segment Account Traveler Hotel Name Check-in Date Chec…" at bounding box center [488, 38] width 621 height 0
paste input "OKNFTZ"
click at [178, 127] on button "Search" at bounding box center [207, 141] width 58 height 28
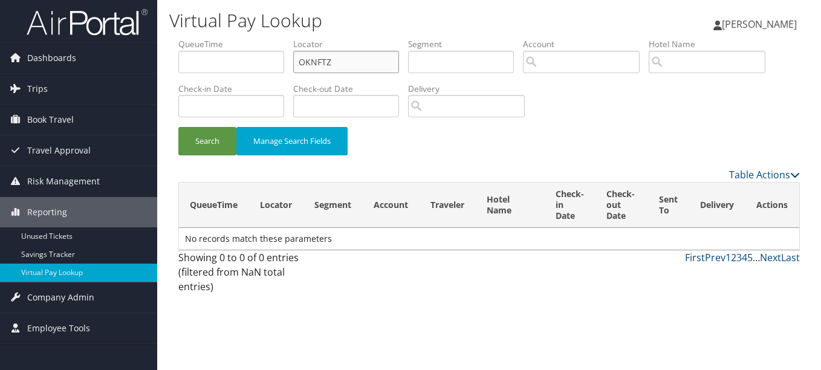
click at [178, 127] on button "Search" at bounding box center [207, 141] width 58 height 28
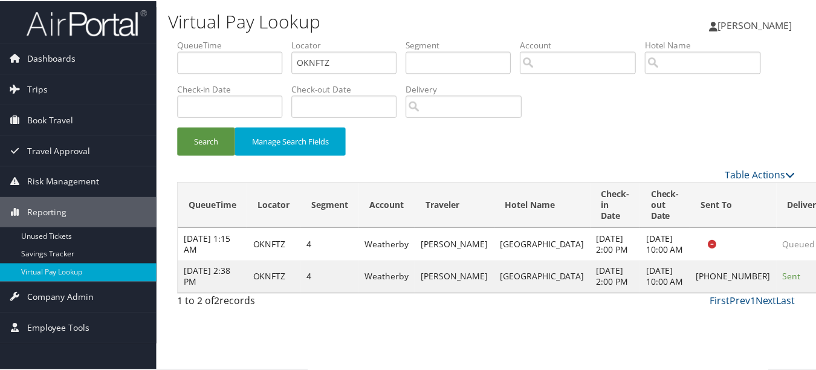
scroll to position [19, 0]
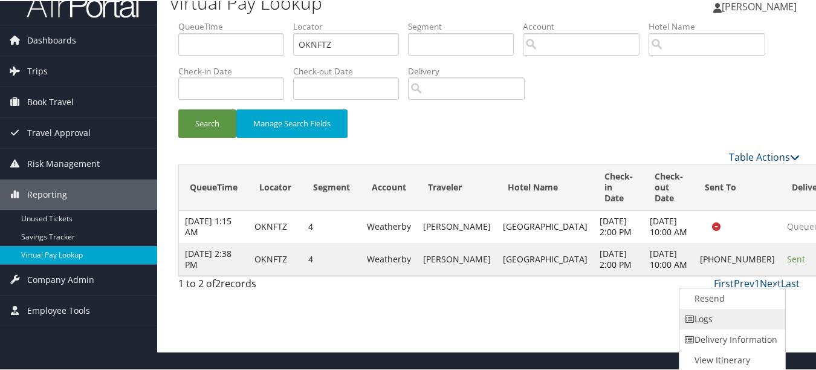
click at [743, 311] on link "Logs" at bounding box center [730, 318] width 103 height 21
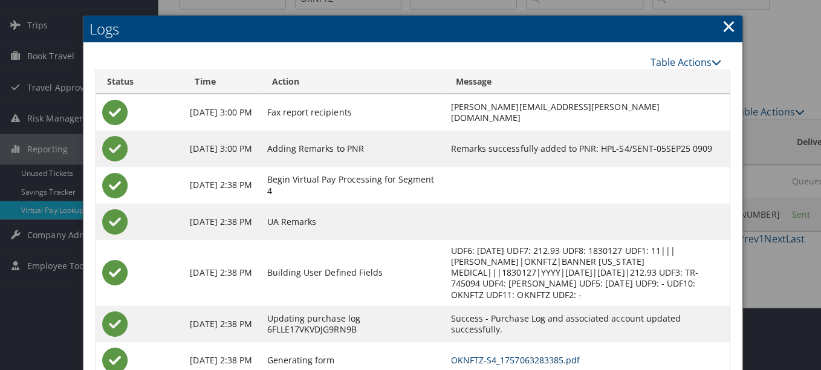
scroll to position [0, 0]
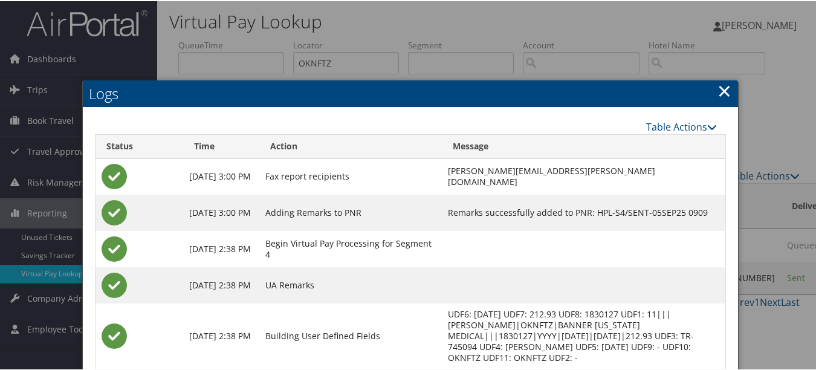
click at [729, 98] on h2 "Logs" at bounding box center [410, 92] width 655 height 27
click at [723, 87] on link "×" at bounding box center [724, 89] width 14 height 24
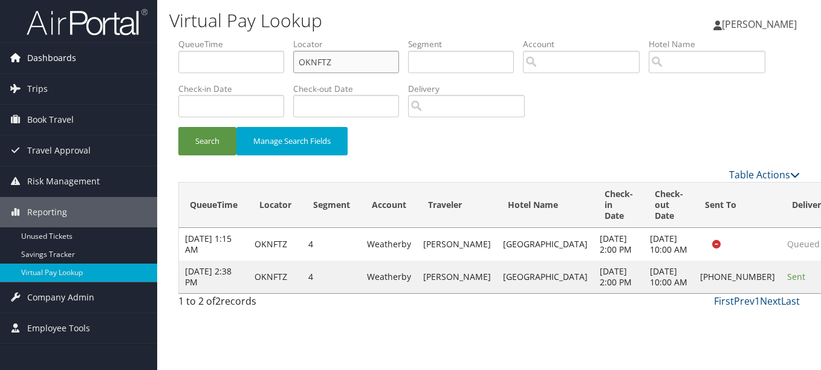
drag, startPoint x: 387, startPoint y: 54, endPoint x: 154, endPoint y: 67, distance: 233.6
click at [154, 67] on div "Dashboards AirPortal 360™ (Manager) My Travel Dashboard Trips Airtinerary® Look…" at bounding box center [410, 185] width 821 height 370
paste input "AZQUBF"
click at [178, 127] on button "Search" at bounding box center [207, 141] width 58 height 28
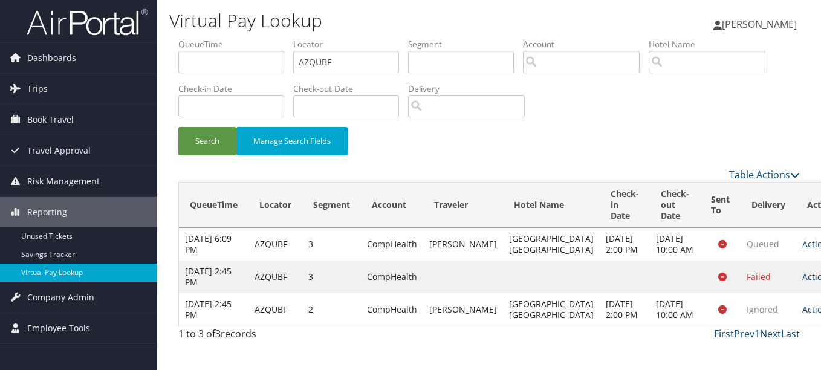
click at [802, 282] on link "Actions" at bounding box center [821, 276] width 38 height 11
click at [754, 321] on link "Logs" at bounding box center [748, 325] width 76 height 21
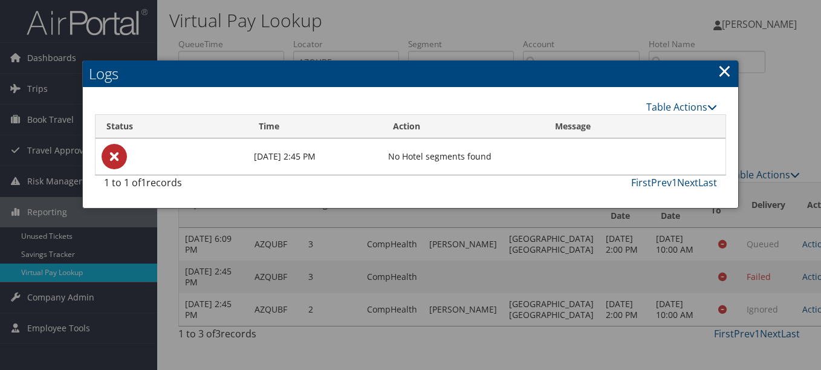
click at [716, 65] on h2 "Logs" at bounding box center [410, 73] width 655 height 27
click at [723, 70] on link "×" at bounding box center [724, 71] width 14 height 24
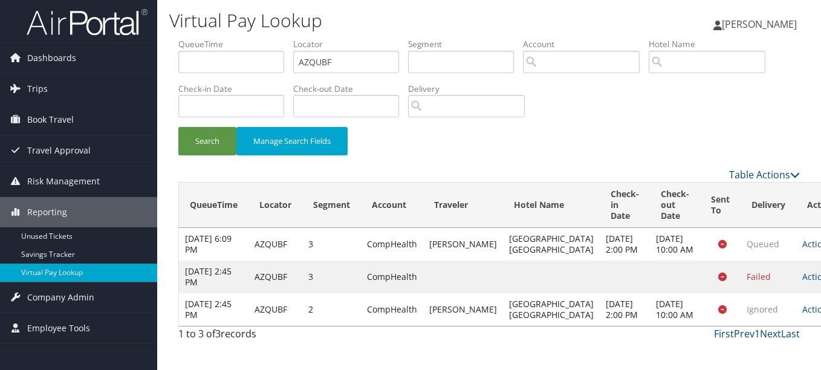
click at [796, 276] on td "Actions Resend Logs View Itinerary" at bounding box center [822, 276] width 53 height 33
click at [802, 282] on link "Actions" at bounding box center [821, 276] width 38 height 11
click at [751, 329] on link "Logs" at bounding box center [748, 325] width 76 height 21
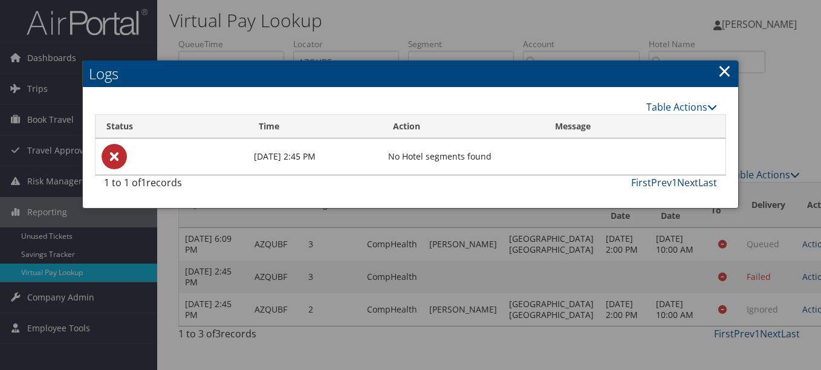
click at [716, 74] on h2 "Logs" at bounding box center [410, 73] width 655 height 27
click at [726, 67] on link "×" at bounding box center [724, 71] width 14 height 24
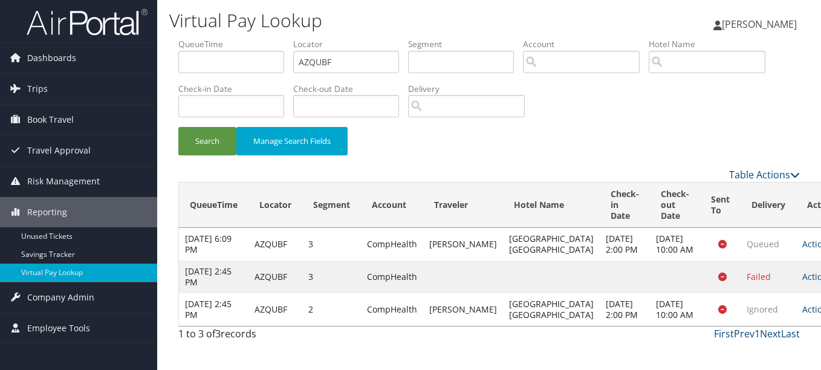
click at [802, 315] on link "Actions" at bounding box center [821, 308] width 38 height 11
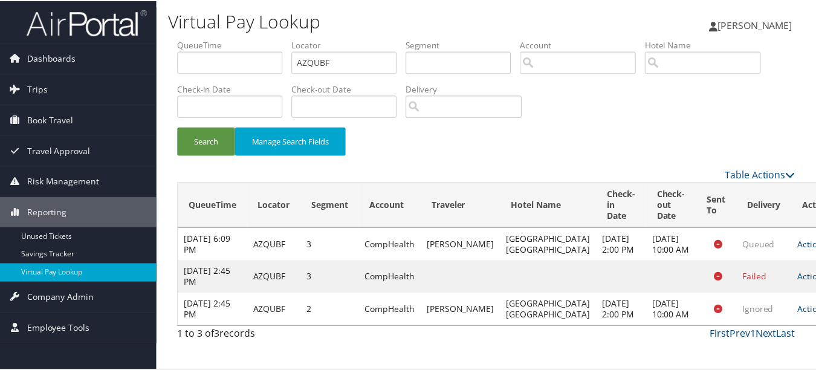
scroll to position [47, 0]
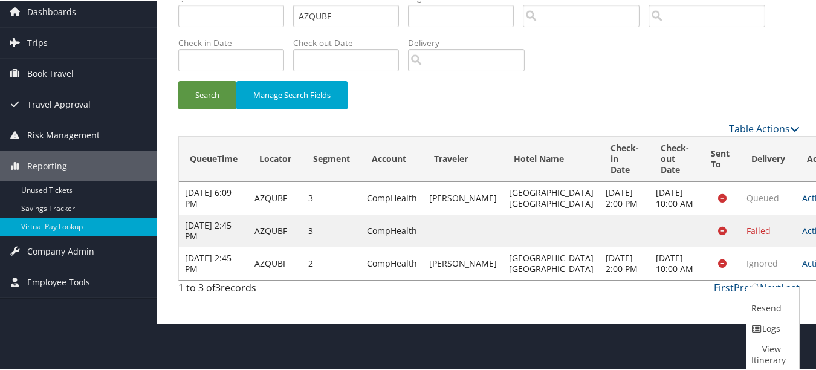
drag, startPoint x: 778, startPoint y: 322, endPoint x: 777, endPoint y: 332, distance: 10.3
click at [777, 332] on link "Logs" at bounding box center [771, 327] width 50 height 21
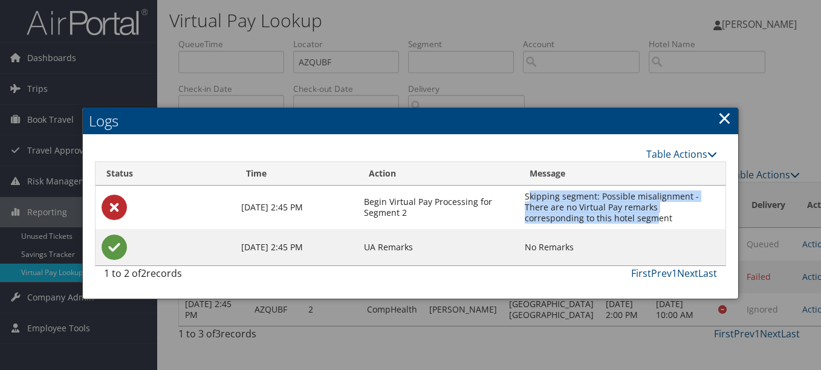
drag, startPoint x: 531, startPoint y: 198, endPoint x: 600, endPoint y: 220, distance: 72.2
click at [600, 220] on td "Skipping segment: Possible misalignment - There are no Virtual Pay remarks corr…" at bounding box center [622, 208] width 207 height 44
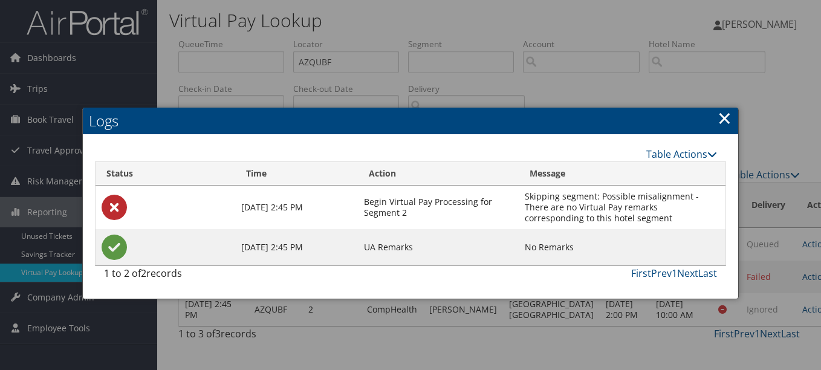
click at [602, 221] on td "Skipping segment: Possible misalignment - There are no Virtual Pay remarks corr…" at bounding box center [622, 208] width 207 height 44
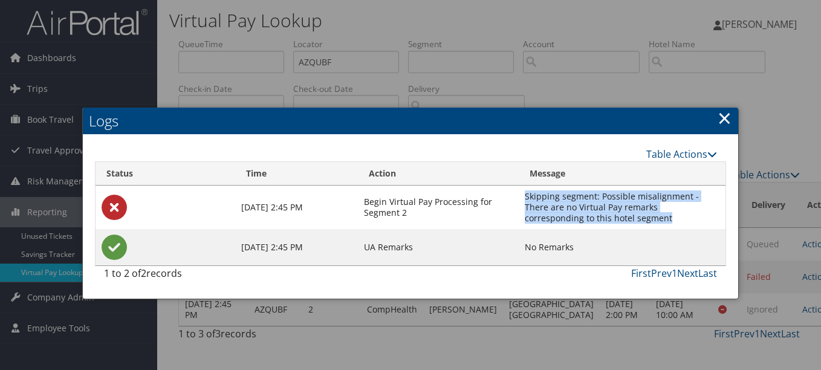
drag, startPoint x: 529, startPoint y: 195, endPoint x: 612, endPoint y: 224, distance: 88.3
click at [612, 224] on td "Skipping segment: Possible misalignment - There are no Virtual Pay remarks corr…" at bounding box center [622, 208] width 207 height 44
copy td "Skipping segment: Possible misalignment - There are no Virtual Pay remarks corr…"
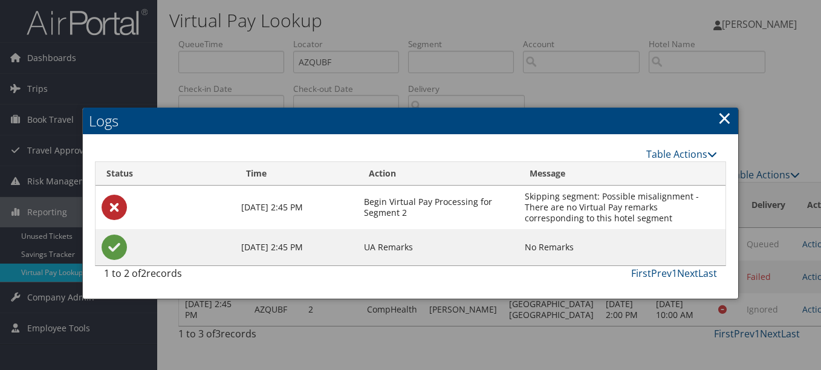
click at [720, 111] on link "×" at bounding box center [724, 118] width 14 height 24
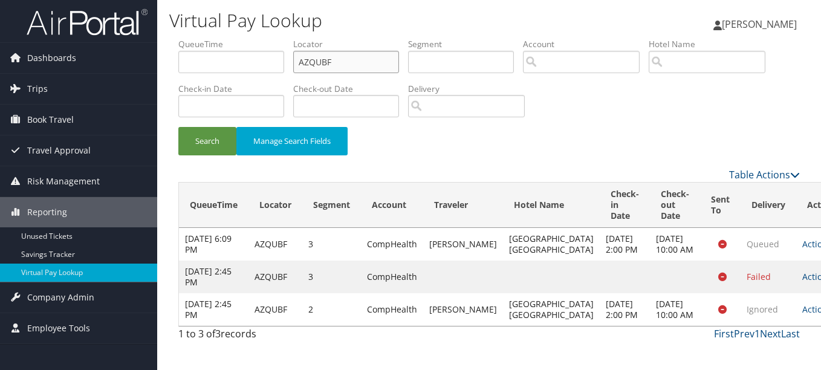
drag, startPoint x: 346, startPoint y: 59, endPoint x: 170, endPoint y: 59, distance: 175.9
click at [178, 59] on form "QueueTime Locator AZQUBF Segment Account Traveler Hotel Name Check-in Date Chec…" at bounding box center [488, 102] width 621 height 129
paste input "FVWWOE"
type input "FVWWOE"
click at [178, 127] on button "Search" at bounding box center [207, 141] width 58 height 28
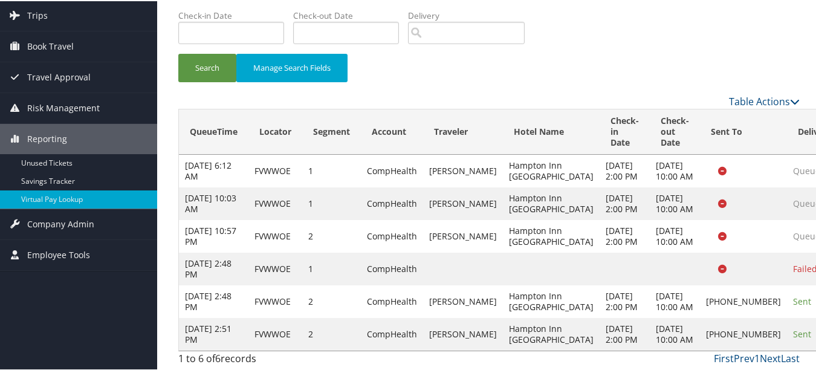
scroll to position [151, 0]
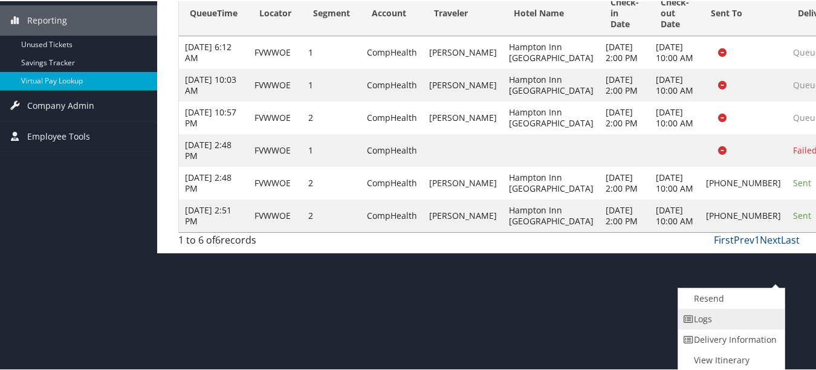
click at [713, 326] on link "Logs" at bounding box center [729, 318] width 103 height 21
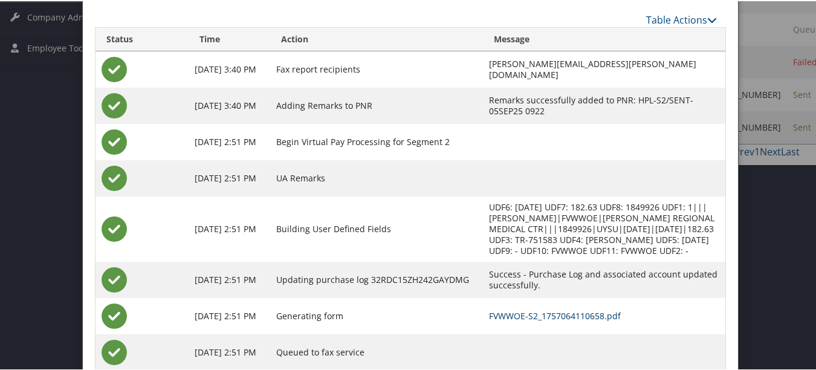
scroll to position [254, 0]
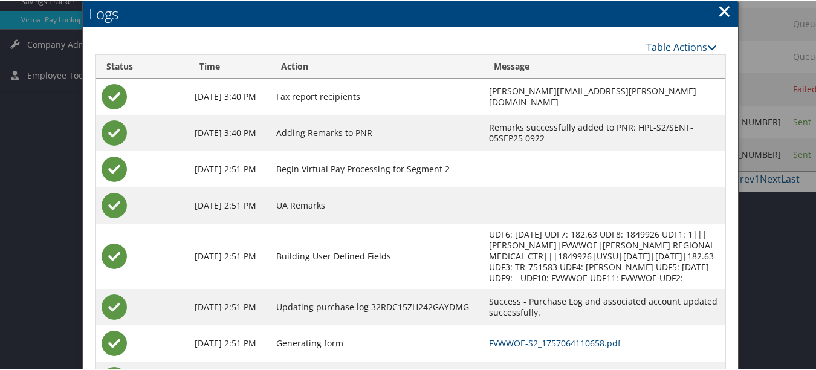
click at [721, 13] on link "×" at bounding box center [724, 10] width 14 height 24
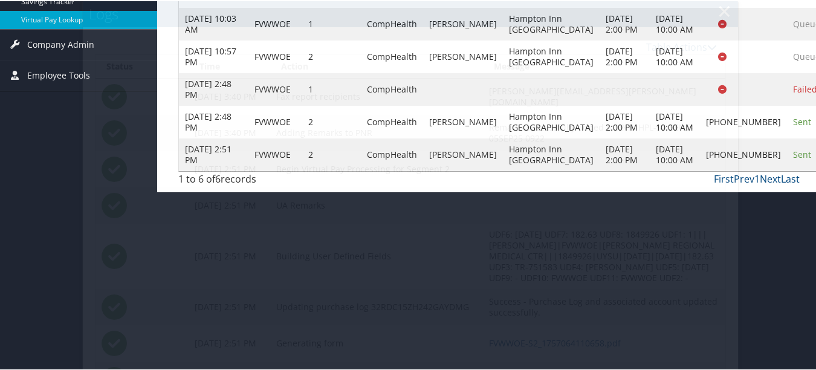
scroll to position [151, 0]
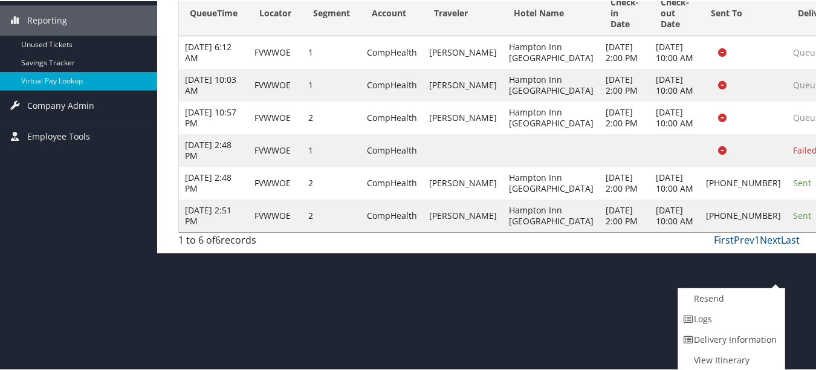
drag, startPoint x: 763, startPoint y: 318, endPoint x: 725, endPoint y: 321, distance: 38.8
click at [725, 321] on link "Logs" at bounding box center [729, 318] width 103 height 21
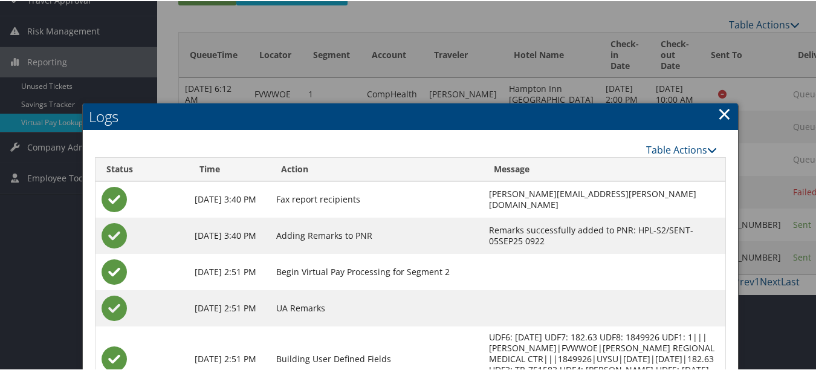
scroll to position [272, 0]
drag, startPoint x: 720, startPoint y: 109, endPoint x: 724, endPoint y: 118, distance: 10.0
click at [720, 109] on link "×" at bounding box center [724, 112] width 14 height 24
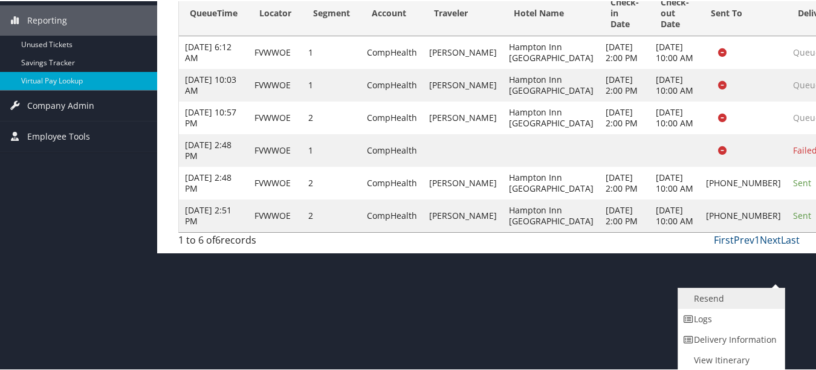
click at [752, 304] on link "Resend" at bounding box center [729, 297] width 103 height 21
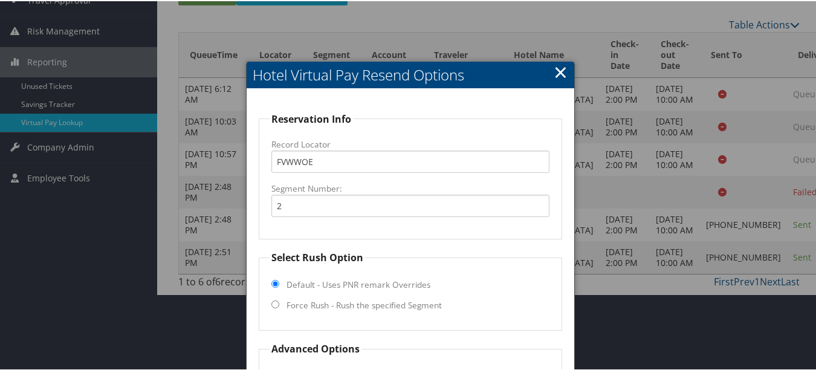
scroll to position [251, 0]
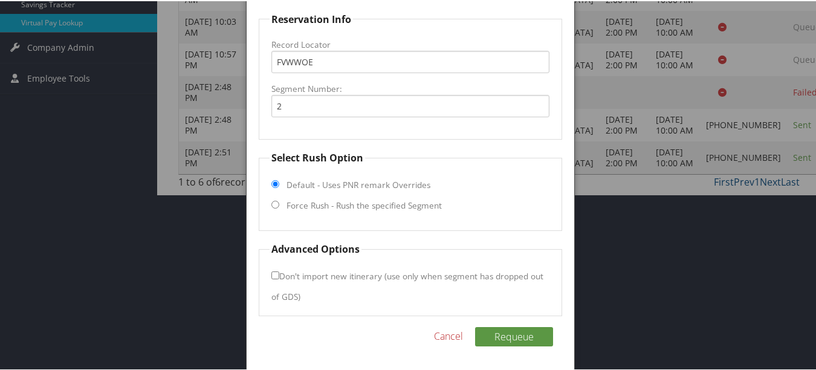
click at [367, 205] on label "Force Rush - Rush the specified Segment" at bounding box center [363, 204] width 155 height 12
click at [279, 205] on input "Force Rush - Rush the specified Segment" at bounding box center [275, 203] width 8 height 8
radio input "true"
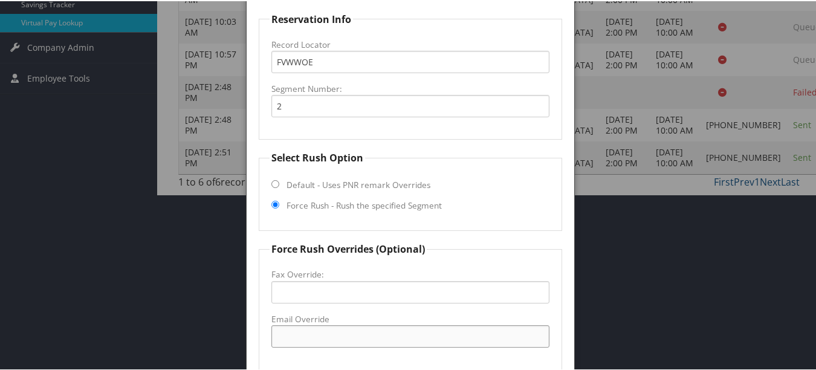
click at [347, 330] on input "Email Override" at bounding box center [409, 335] width 277 height 22
paste input "hamptonclewiston@gojihospitality.com"
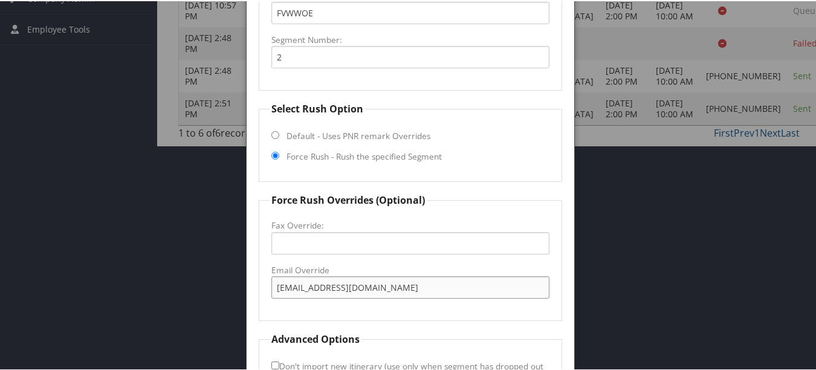
scroll to position [390, 0]
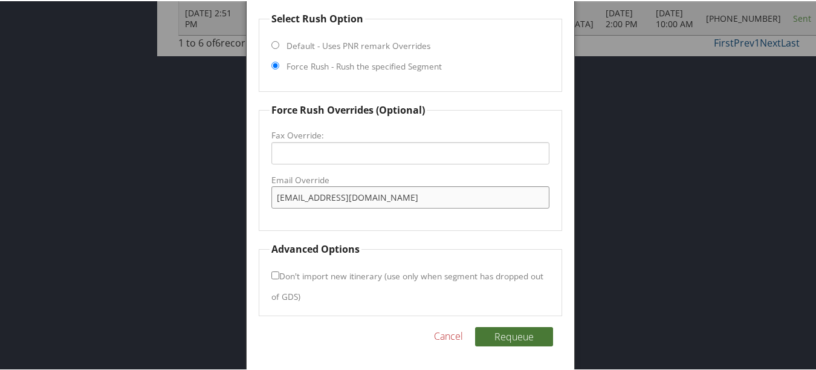
type input "hamptonclewiston@gojihospitality.com"
click at [515, 340] on button "Requeue" at bounding box center [514, 335] width 78 height 19
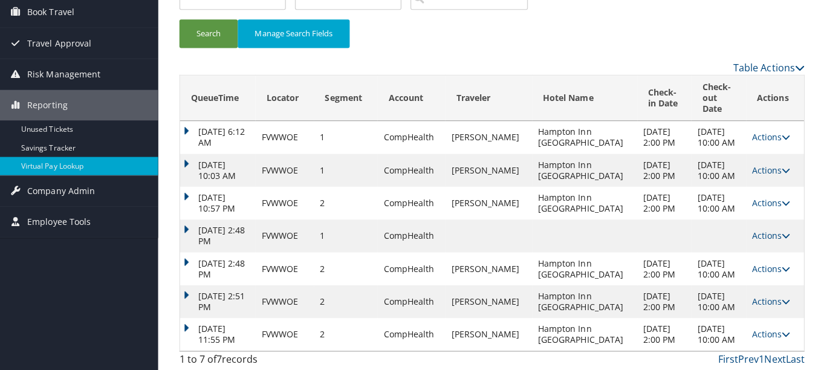
scroll to position [0, 0]
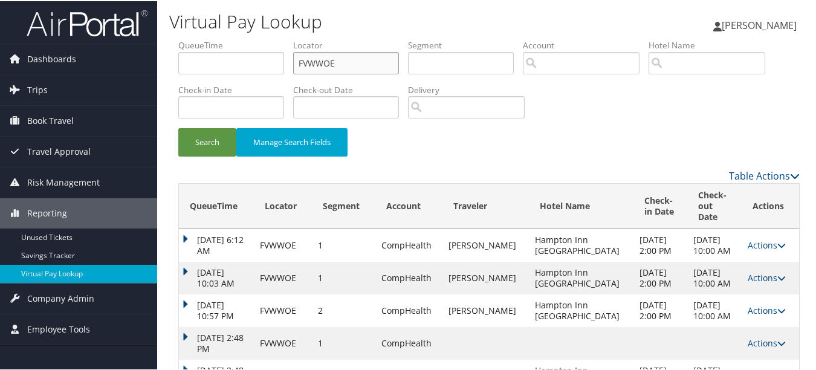
drag, startPoint x: 388, startPoint y: 62, endPoint x: 207, endPoint y: 57, distance: 181.3
click at [208, 38] on ul "QueueTime Locator FVWWOE Segment Account Traveler Hotel Name Check-in Date Chec…" at bounding box center [488, 38] width 621 height 0
paste input "SUUWQ"
click at [178, 127] on button "Search" at bounding box center [207, 141] width 58 height 28
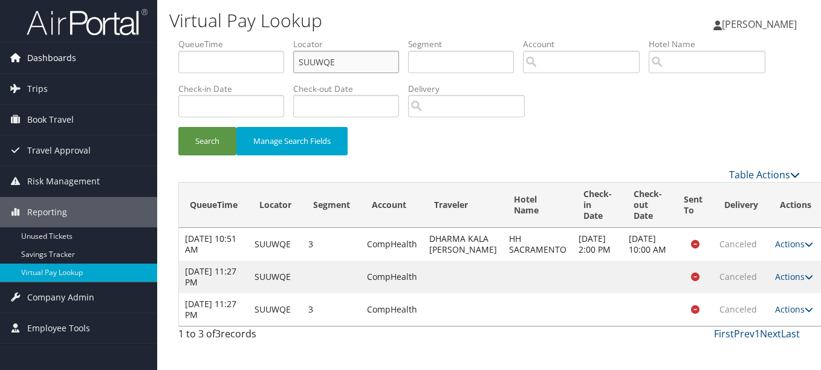
drag, startPoint x: 349, startPoint y: 58, endPoint x: 115, endPoint y: 44, distance: 234.3
click at [115, 44] on div "Dashboards AirPortal 360™ (Manager) My Travel Dashboard Trips Airtinerary® Look…" at bounding box center [410, 185] width 821 height 370
paste input "KQDDAJ"
click at [178, 127] on button "Search" at bounding box center [207, 141] width 58 height 28
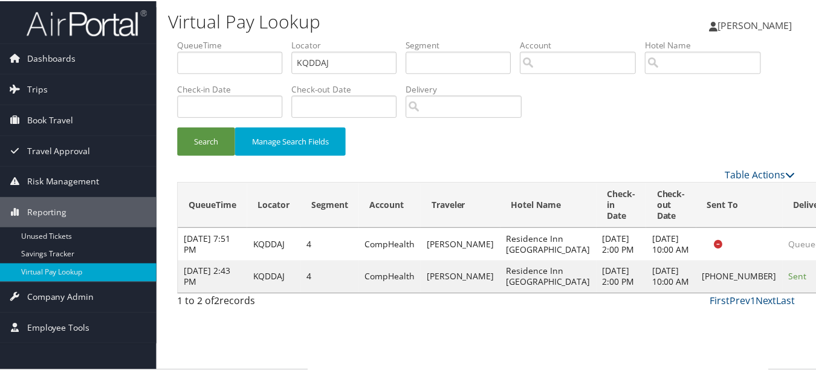
scroll to position [30, 0]
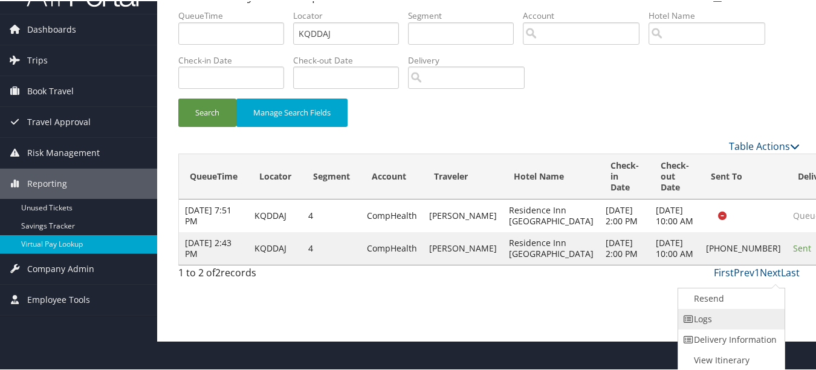
drag, startPoint x: 742, startPoint y: 310, endPoint x: 606, endPoint y: 286, distance: 138.1
click at [742, 310] on link "Logs" at bounding box center [729, 318] width 103 height 21
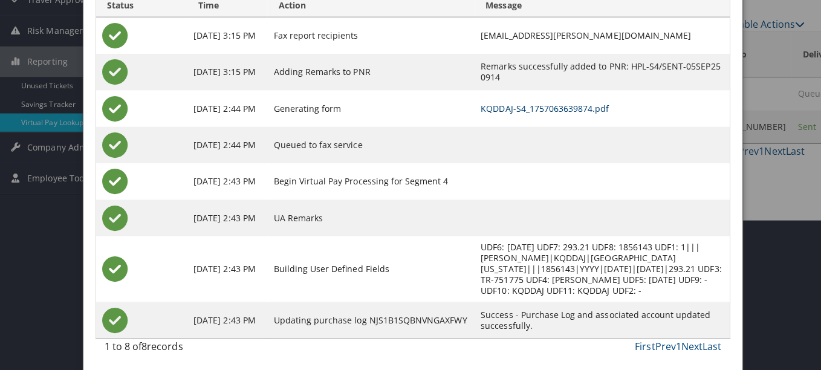
scroll to position [0, 0]
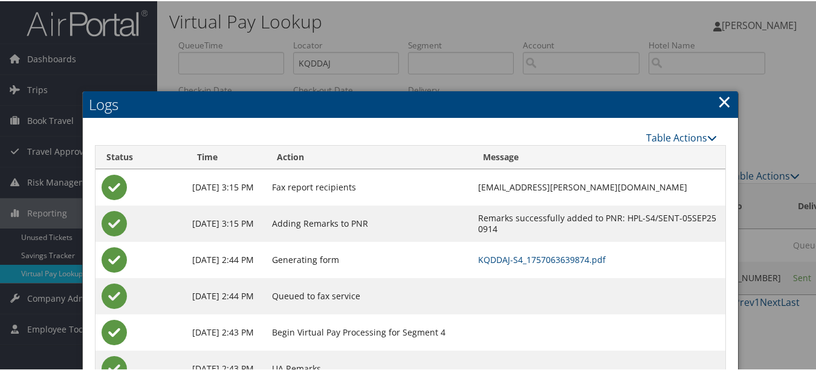
click at [717, 99] on link "×" at bounding box center [724, 100] width 14 height 24
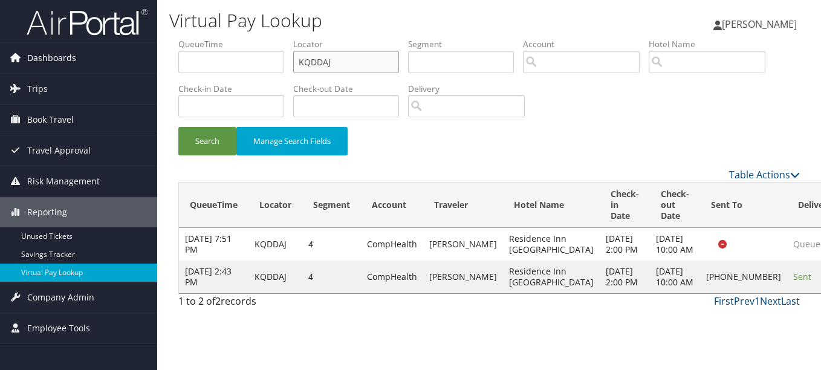
drag, startPoint x: 360, startPoint y: 60, endPoint x: 118, endPoint y: 60, distance: 241.1
click at [123, 60] on div "Dashboards AirPortal 360™ (Manager) My Travel Dashboard Trips Airtinerary® Look…" at bounding box center [410, 185] width 821 height 370
paste input "OHSGHL"
type input "OHSGHL"
click at [178, 127] on button "Search" at bounding box center [207, 141] width 58 height 28
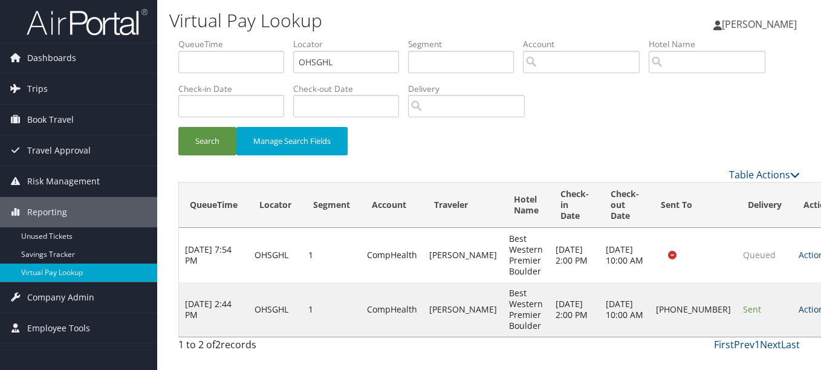
click at [798, 314] on link "Actions" at bounding box center [817, 308] width 38 height 11
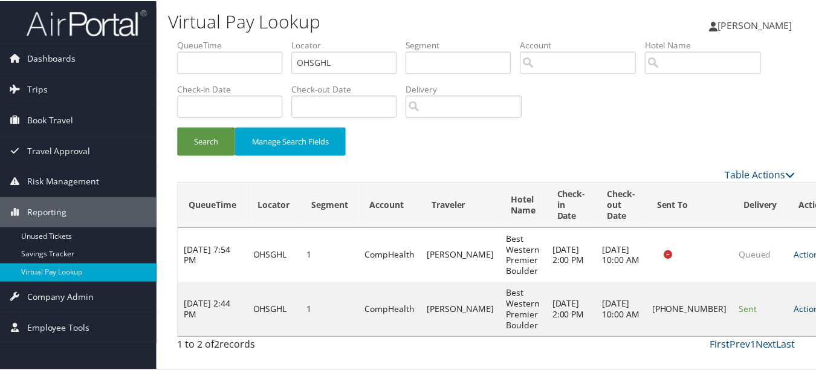
scroll to position [30, 0]
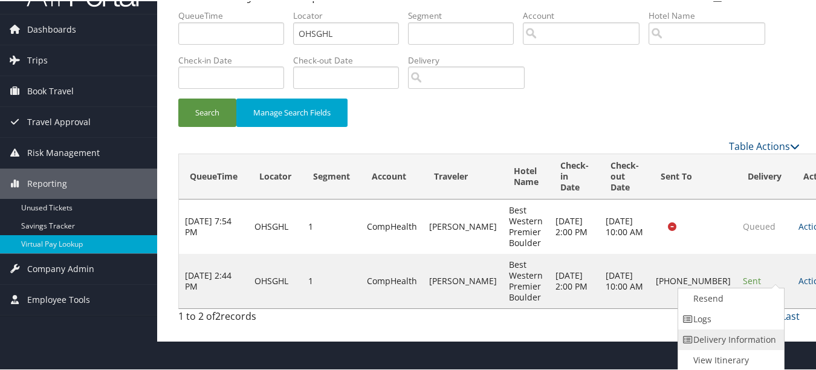
click at [754, 328] on link "Delivery Information" at bounding box center [729, 338] width 103 height 21
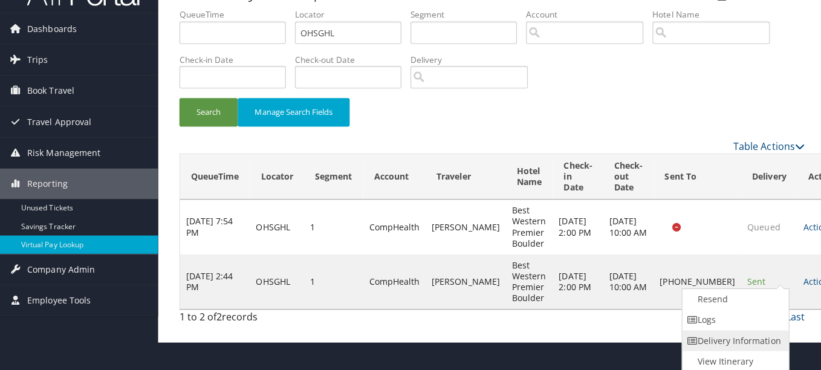
scroll to position [0, 0]
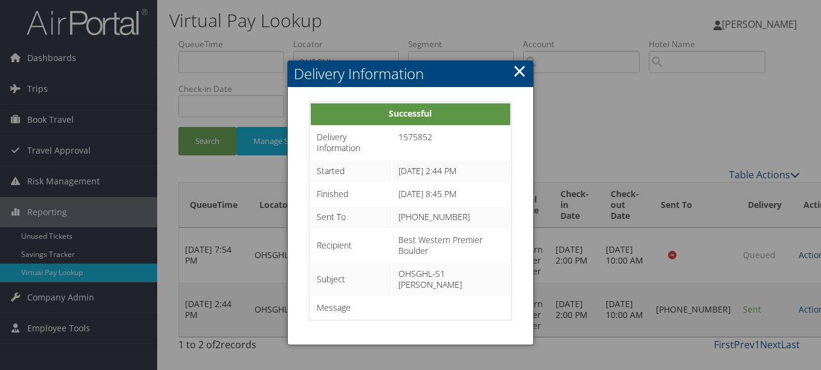
click at [519, 66] on link "×" at bounding box center [519, 71] width 14 height 24
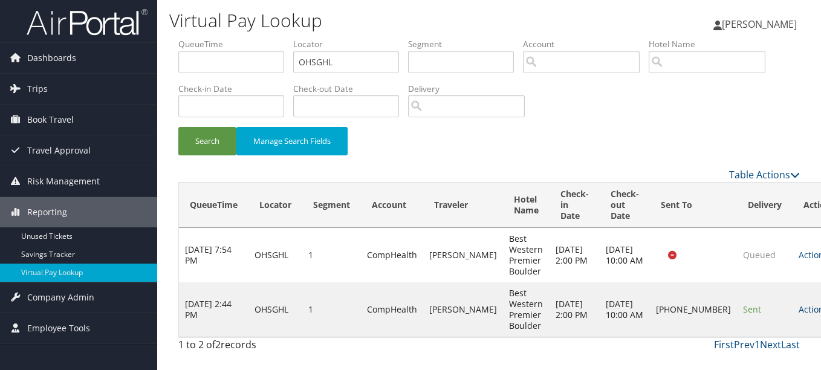
click at [798, 309] on link "Actions" at bounding box center [817, 308] width 38 height 11
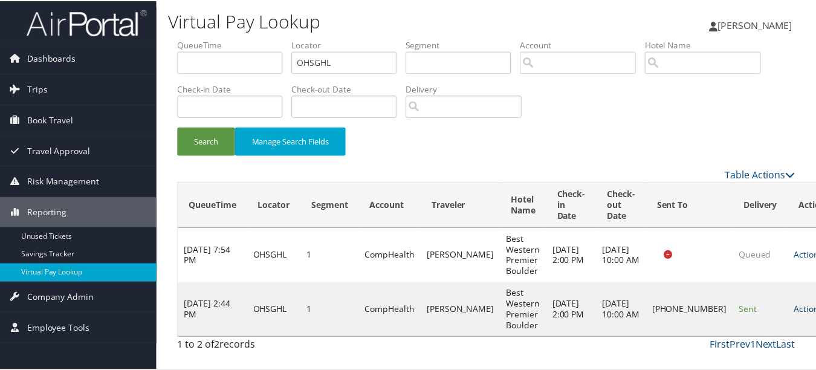
scroll to position [30, 0]
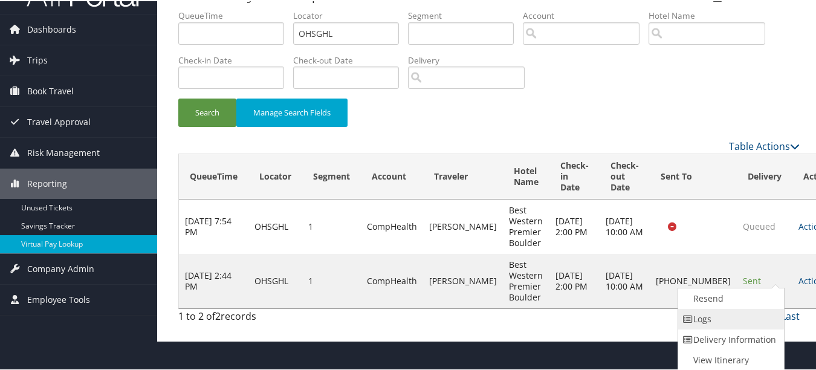
click at [759, 315] on link "Logs" at bounding box center [729, 318] width 103 height 21
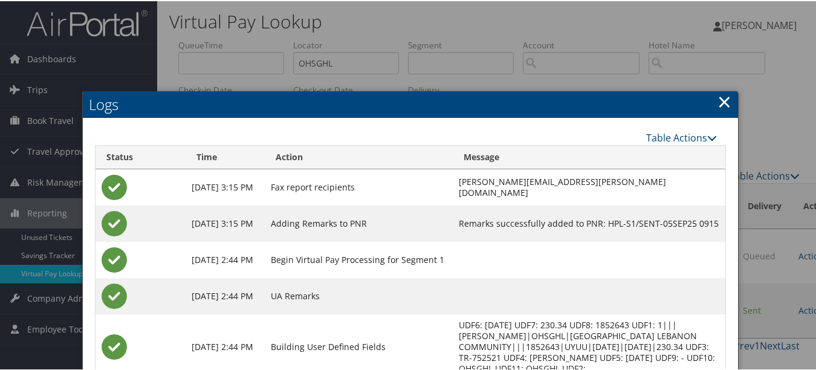
scroll to position [151, 0]
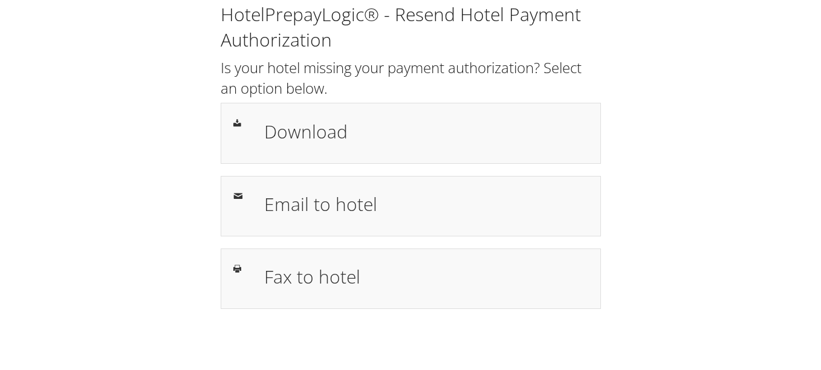
click at [789, 152] on div "HotelPrepayLogic® - Resend Hotel Payment Authorization Is your hotel missing yo…" at bounding box center [410, 160] width 796 height 321
click at [456, 64] on h2 "Is your hotel missing your payment authorization? Select an option below." at bounding box center [411, 77] width 380 height 40
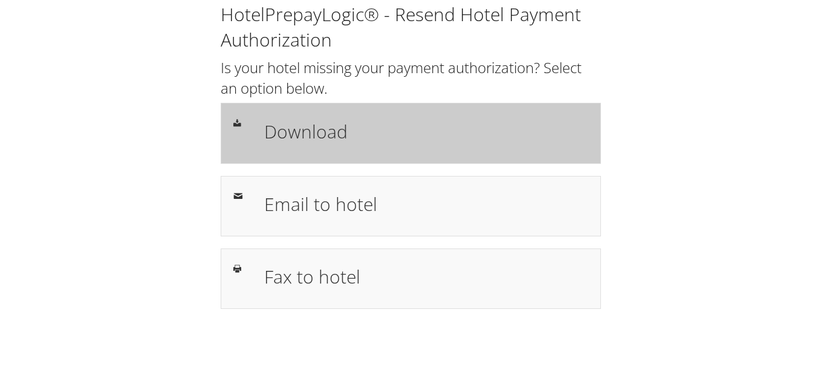
click at [386, 132] on h1 "Download" at bounding box center [426, 131] width 324 height 27
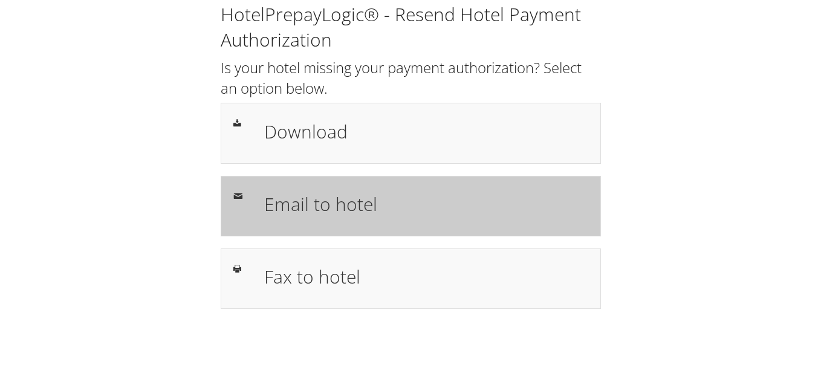
click at [383, 217] on h1 "Email to hotel" at bounding box center [426, 203] width 324 height 27
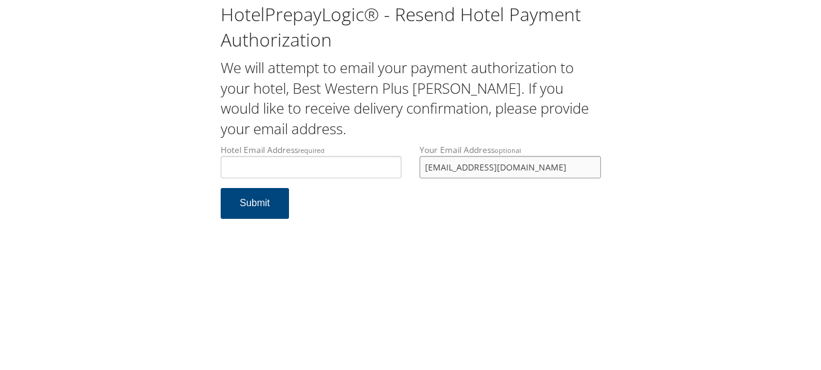
drag, startPoint x: 515, startPoint y: 169, endPoint x: 409, endPoint y: 168, distance: 107.0
click at [409, 168] on div "Hotel Email Address required Hotel email address is required Your Email Address…" at bounding box center [411, 166] width 398 height 44
click at [351, 161] on input "Hotel Email Address required" at bounding box center [311, 167] width 181 height 22
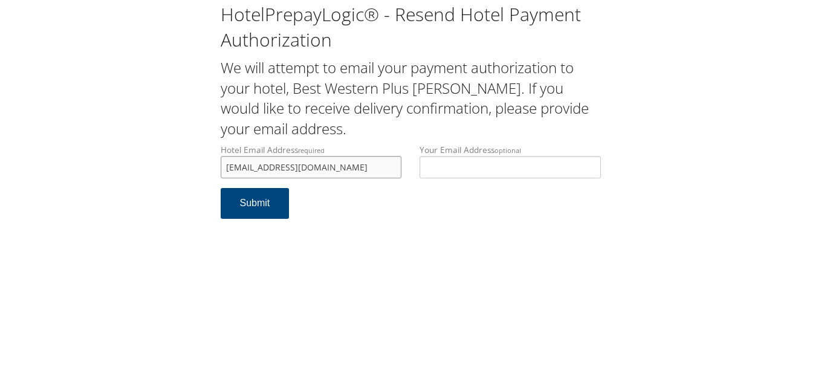
type input "[EMAIL_ADDRESS][DOMAIN_NAME]"
click at [357, 249] on div "HotelPrepayLogic® - Resend Hotel Payment Authorization We will attempt to email…" at bounding box center [410, 185] width 821 height 370
click at [253, 201] on button "Submit" at bounding box center [255, 203] width 69 height 31
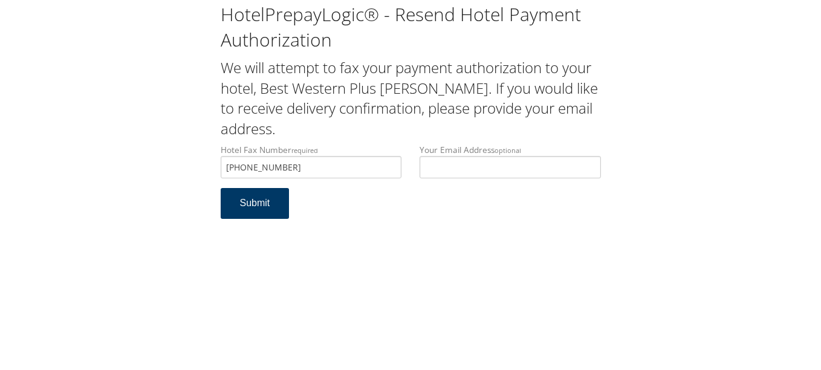
click at [266, 213] on button "Submit" at bounding box center [255, 203] width 69 height 31
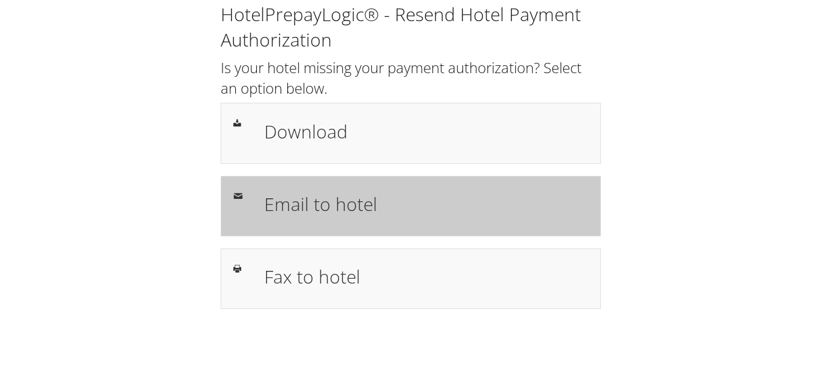
click at [390, 215] on h1 "Email to hotel" at bounding box center [426, 203] width 324 height 27
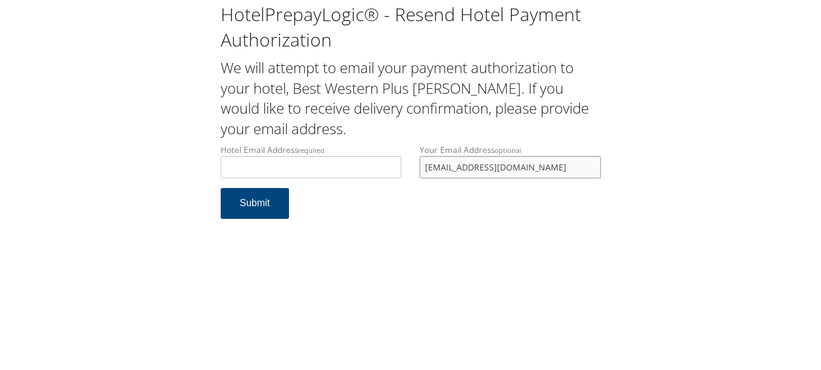
drag, startPoint x: 534, startPoint y: 168, endPoint x: 405, endPoint y: 168, distance: 128.7
click at [405, 168] on div "Hotel Email Address required Hotel email address is required Your Email Address…" at bounding box center [411, 166] width 398 height 44
click at [357, 170] on input "Hotel Email Address required" at bounding box center [311, 167] width 181 height 22
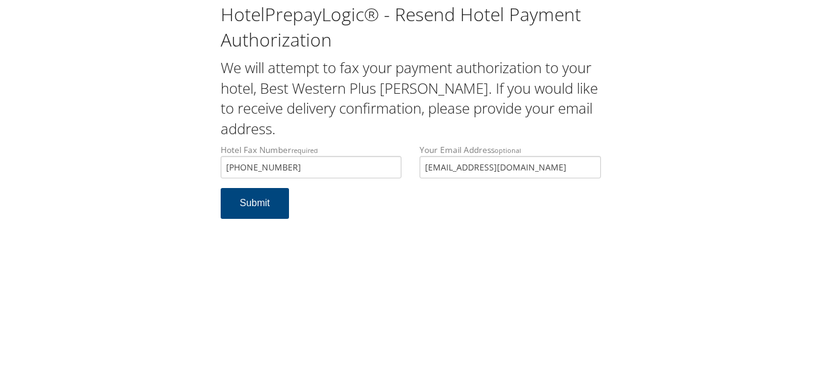
click at [524, 171] on input "kdocarthur@gmail.com" at bounding box center [509, 167] width 181 height 22
click at [524, 170] on input "kdocarthur@gmail.com" at bounding box center [509, 167] width 181 height 22
type input "k"
click at [363, 172] on input "+1 (620) 307-6769" at bounding box center [311, 167] width 181 height 22
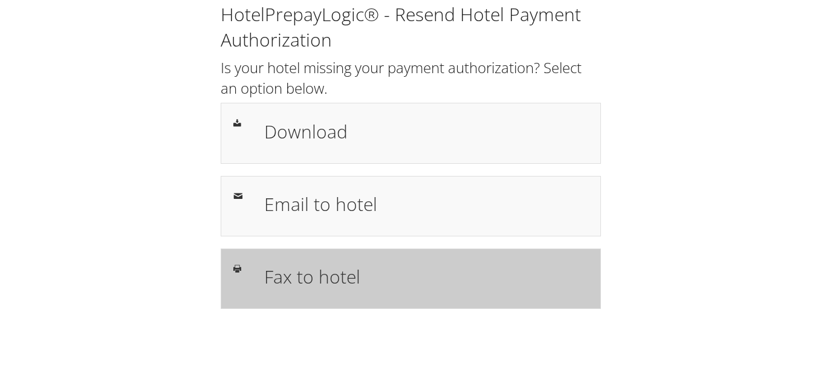
click at [307, 279] on h1 "Fax to hotel" at bounding box center [426, 276] width 324 height 27
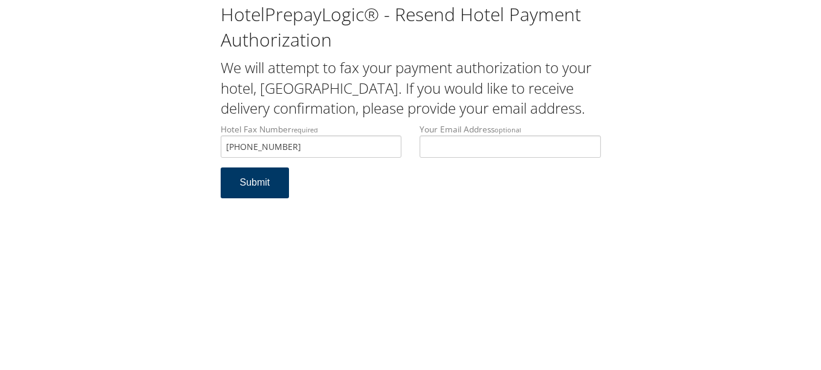
click at [234, 198] on button "Submit" at bounding box center [255, 182] width 69 height 31
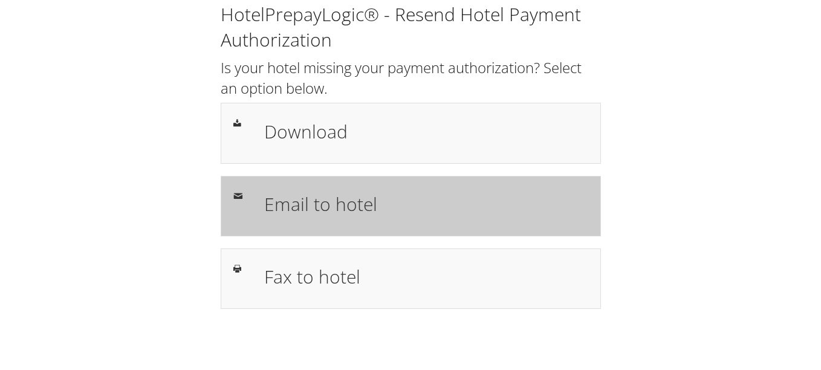
click at [386, 201] on h1 "Email to hotel" at bounding box center [426, 203] width 324 height 27
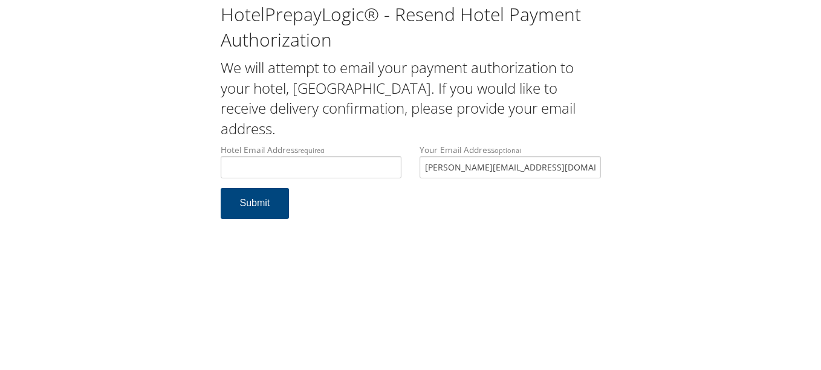
type input "M"
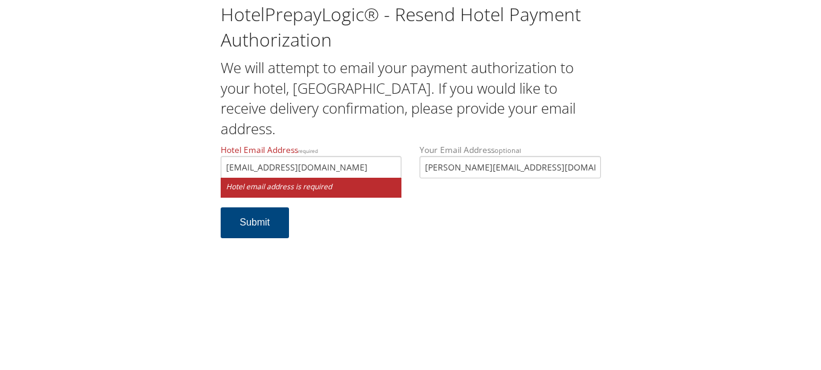
type input "mcervantes@raymondteam.com"
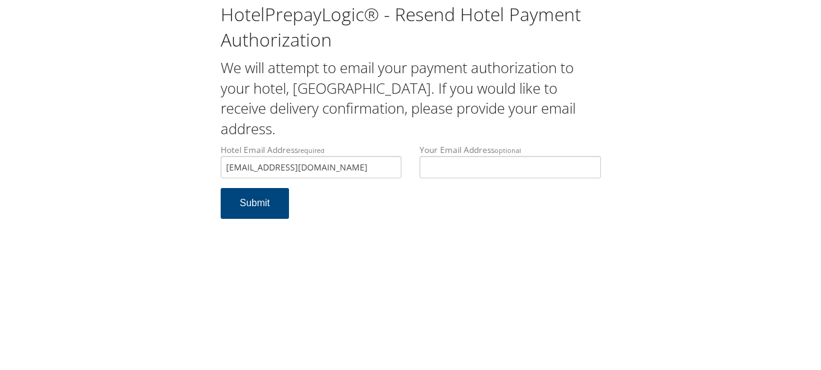
click at [345, 221] on form "Hotel Email Address required mcervantes@raymondteam.com Hotel email address is …" at bounding box center [411, 187] width 380 height 87
click at [265, 208] on button "Submit" at bounding box center [255, 203] width 69 height 31
drag, startPoint x: 382, startPoint y: 169, endPoint x: 219, endPoint y: 166, distance: 162.6
click at [219, 166] on div "Hotel Email Address required [EMAIL_ADDRESS][DOMAIN_NAME] Hotel email address i…" at bounding box center [311, 166] width 199 height 44
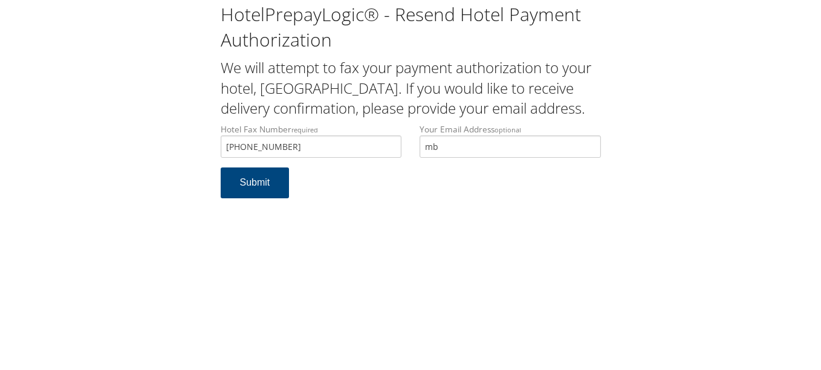
type input "m"
click at [442, 202] on form "Hotel Fax Number required +1 (765) 446-1978 Hotel fax number is required Your E…" at bounding box center [411, 166] width 380 height 87
click at [448, 158] on input "Your Email Address optional" at bounding box center [509, 146] width 181 height 22
click at [269, 196] on button "Submit" at bounding box center [255, 182] width 69 height 31
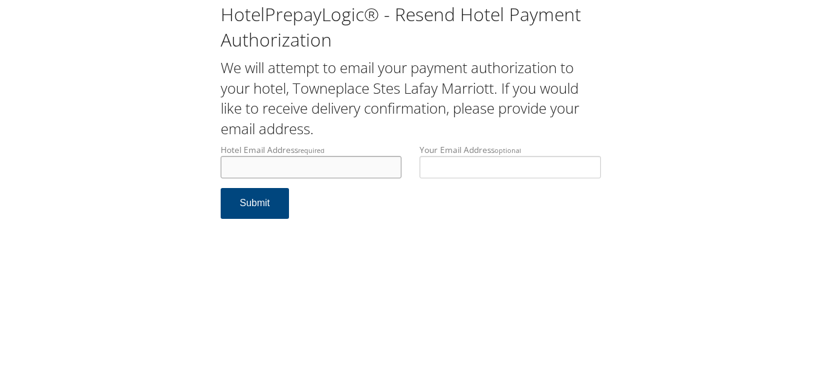
click at [394, 166] on input "Hotel Email Address required" at bounding box center [311, 167] width 181 height 22
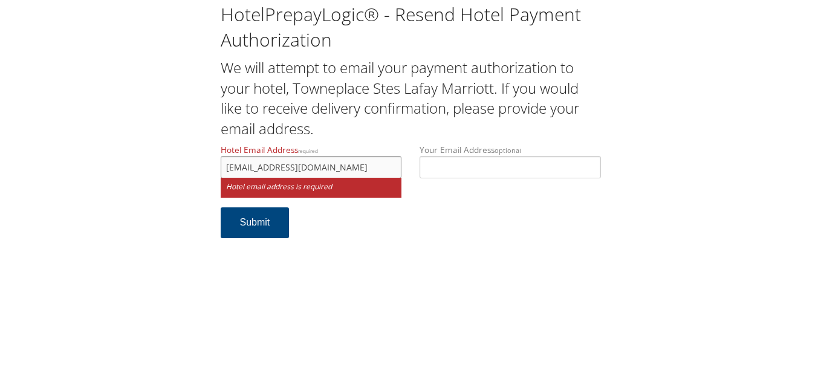
type input "[EMAIL_ADDRESS][DOMAIN_NAME]"
click at [387, 231] on form "Hotel Email Address required [EMAIL_ADDRESS][DOMAIN_NAME] Hotel email address i…" at bounding box center [411, 197] width 380 height 106
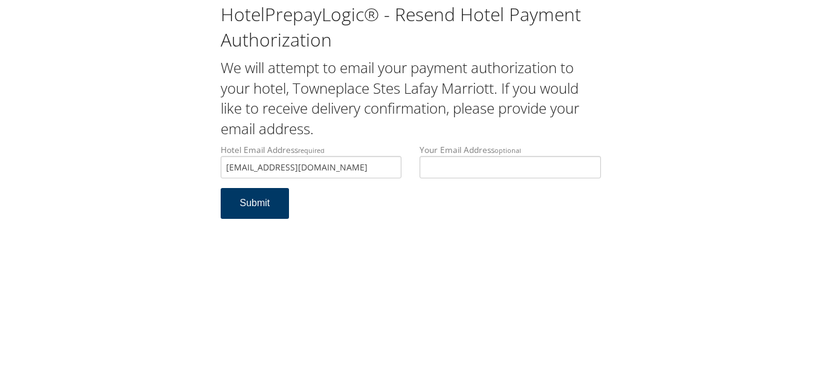
click at [250, 207] on button "Submit" at bounding box center [255, 203] width 69 height 31
click at [179, 156] on div "HotelPrepayLogic® - Resend Hotel Payment Authorization We will attempt to email…" at bounding box center [410, 115] width 796 height 231
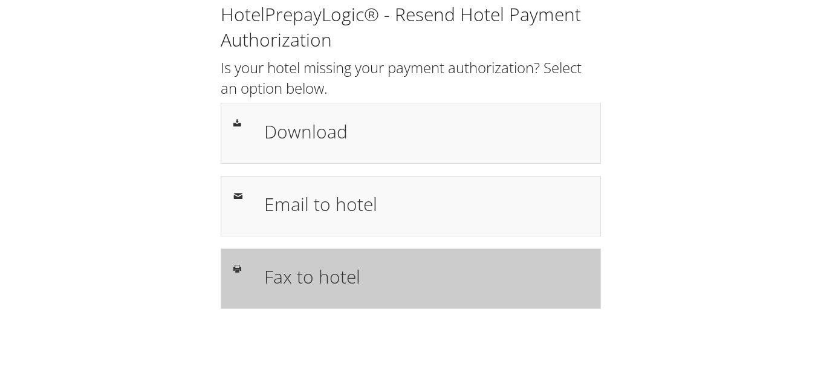
click at [401, 267] on h1 "Fax to hotel" at bounding box center [426, 276] width 324 height 27
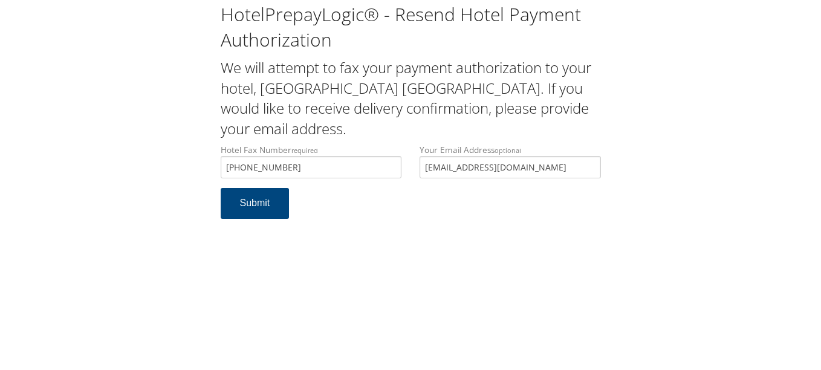
click at [415, 144] on div "Your Email Address optional SRI_GANESHA007@YAHOO.COM" at bounding box center [509, 166] width 199 height 44
click at [416, 200] on form "Hotel Fax Number required +1 (863) 301-5404 Hotel fax number is required Your E…" at bounding box center [411, 187] width 380 height 87
click at [259, 188] on button "Submit" at bounding box center [255, 203] width 69 height 31
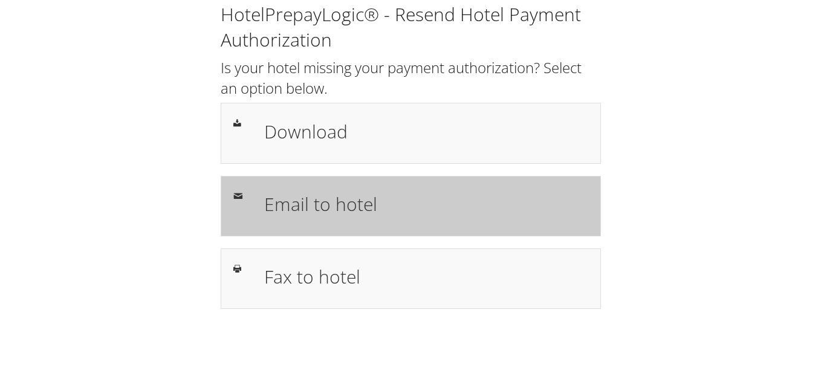
click at [354, 236] on div "Email to hotel" at bounding box center [411, 206] width 380 height 60
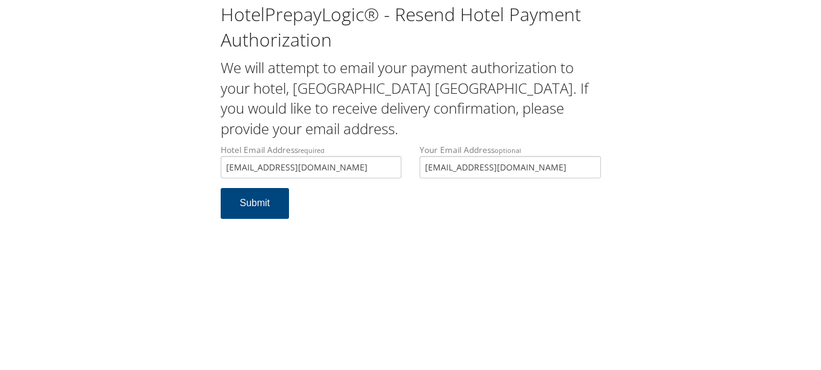
type input "[EMAIL_ADDRESS][DOMAIN_NAME]"
drag, startPoint x: 558, startPoint y: 172, endPoint x: 421, endPoint y: 162, distance: 138.1
click at [421, 162] on input "[EMAIL_ADDRESS][DOMAIN_NAME]" at bounding box center [509, 167] width 181 height 22
click at [484, 270] on div "HotelPrepayLogic® - Resend Hotel Payment Authorization We will attempt to email…" at bounding box center [410, 185] width 821 height 370
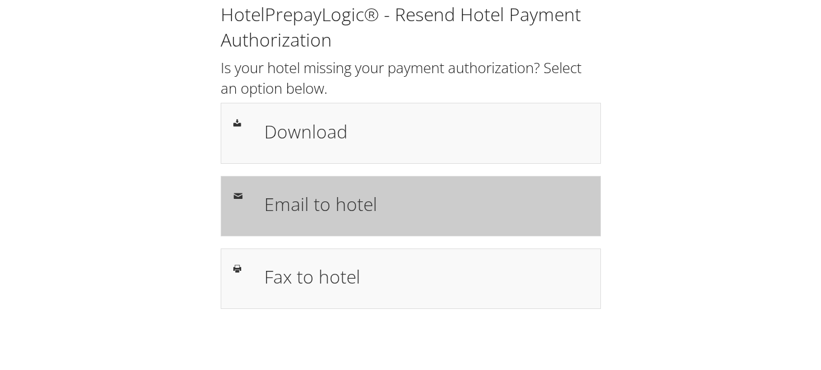
click at [251, 202] on div at bounding box center [239, 196] width 31 height 15
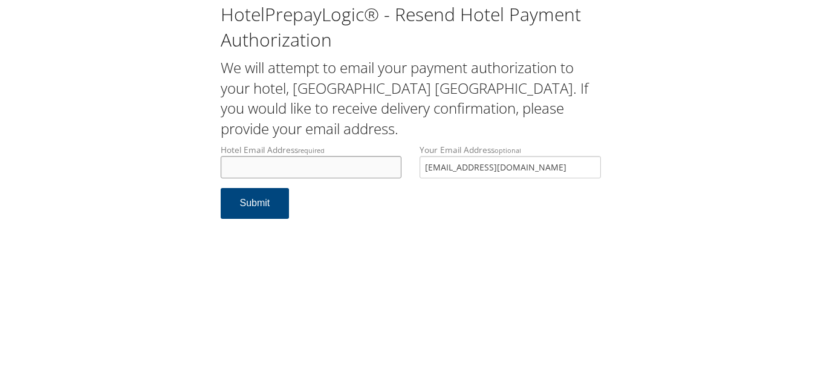
click at [299, 161] on input "Hotel Email Address required" at bounding box center [311, 167] width 181 height 22
drag, startPoint x: 590, startPoint y: 172, endPoint x: 422, endPoint y: 172, distance: 168.0
click at [422, 172] on input "[EMAIL_ADDRESS][DOMAIN_NAME]" at bounding box center [509, 167] width 181 height 22
click at [358, 159] on input "Hotel Email Address required" at bounding box center [311, 167] width 181 height 22
type input "[EMAIL_ADDRESS][DOMAIN_NAME]"
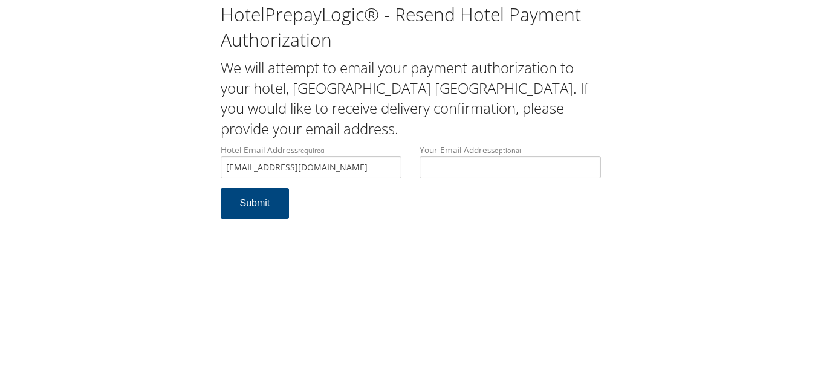
click at [363, 199] on form "Hotel Email Address required [EMAIL_ADDRESS][DOMAIN_NAME] Hotel email address i…" at bounding box center [411, 187] width 380 height 87
click at [274, 202] on button "Submit" at bounding box center [255, 203] width 69 height 31
drag, startPoint x: 381, startPoint y: 169, endPoint x: 205, endPoint y: 161, distance: 176.6
click at [205, 161] on div "HotelPrepayLogic® - Resend Hotel Payment Authorization We will attempt to email…" at bounding box center [410, 115] width 796 height 231
click at [388, 170] on input "hamptonclewiston@gojihospitality.com" at bounding box center [311, 167] width 181 height 22
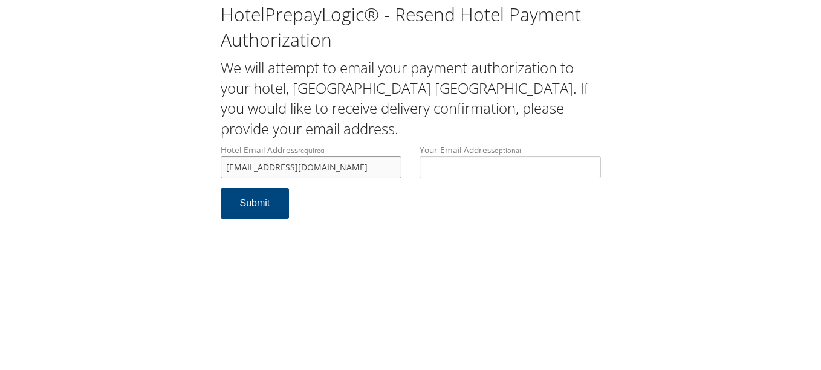
click at [388, 170] on input "hamptonclewiston@gojihospitality.com" at bounding box center [311, 167] width 181 height 22
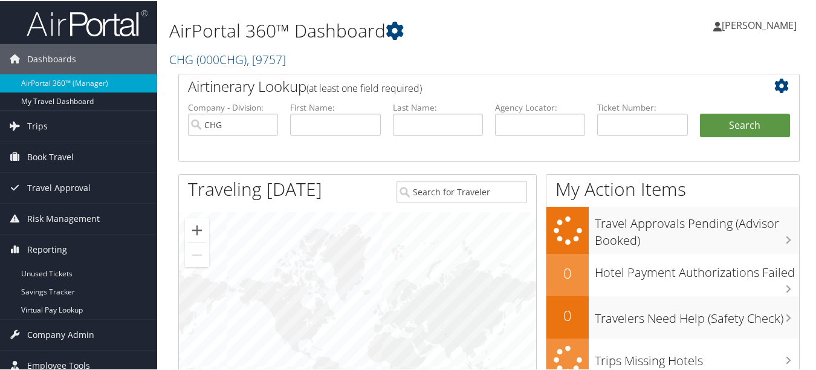
scroll to position [60, 0]
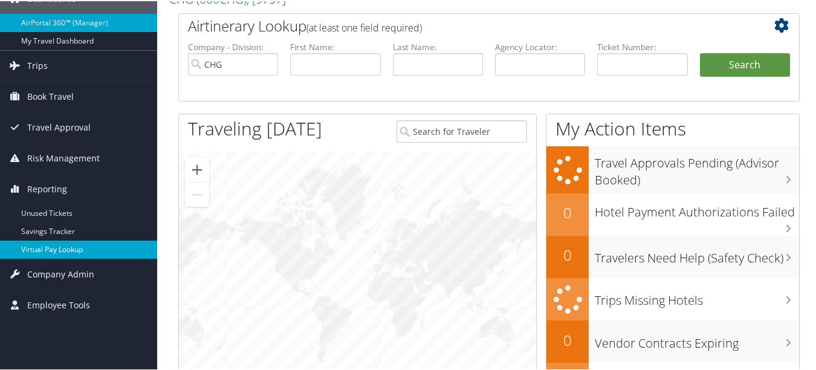
click at [69, 241] on link "Virtual Pay Lookup" at bounding box center [78, 248] width 157 height 18
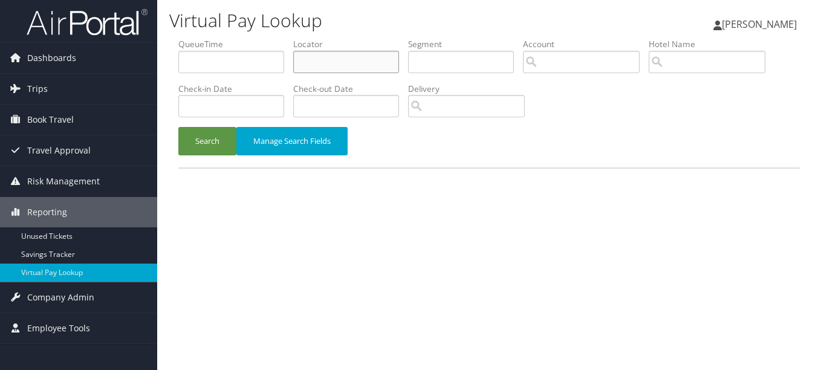
click at [326, 62] on input "text" at bounding box center [346, 62] width 106 height 22
paste input "OHSGHL"
click at [178, 127] on button "Search" at bounding box center [207, 141] width 58 height 28
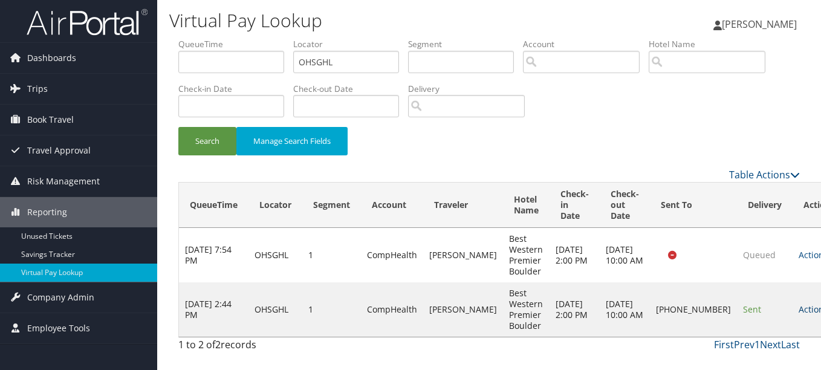
click at [798, 313] on link "Actions" at bounding box center [817, 308] width 38 height 11
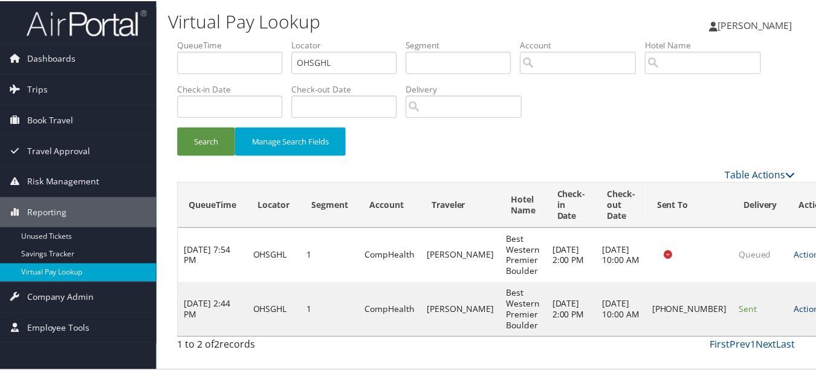
scroll to position [30, 0]
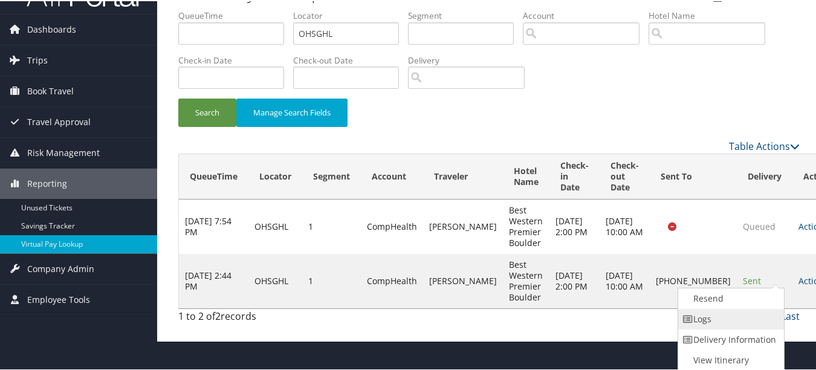
click at [753, 321] on link "Logs" at bounding box center [729, 318] width 103 height 21
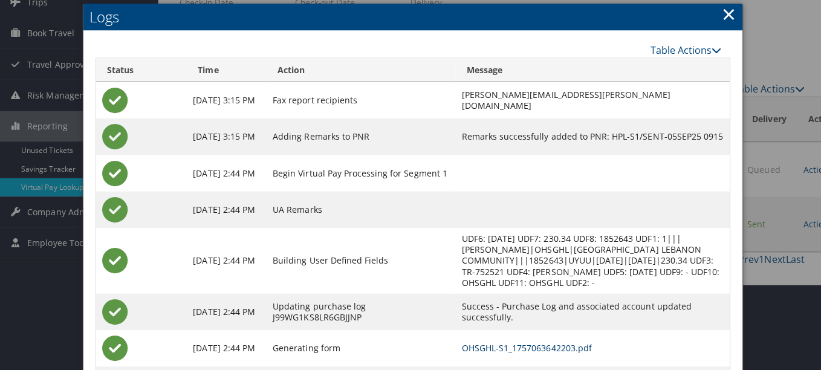
scroll to position [0, 0]
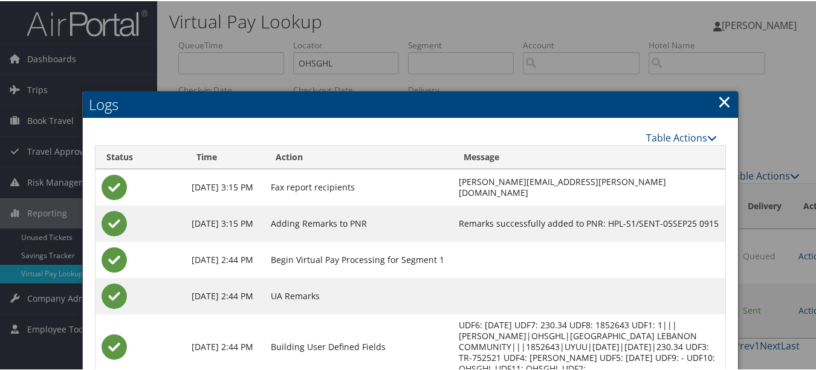
click at [723, 96] on link "×" at bounding box center [724, 100] width 14 height 24
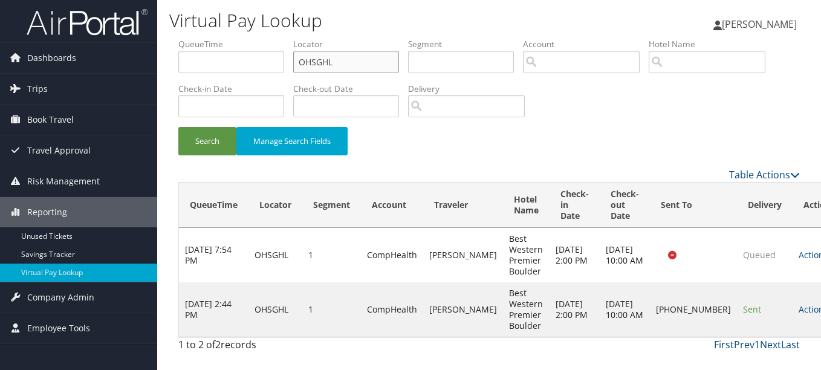
click at [244, 38] on ul "QueueTime Locator OHSGHL Segment Account Traveler Hotel Name Check-in Date Chec…" at bounding box center [488, 38] width 621 height 0
paste input "KNVZFQ"
click at [178, 127] on button "Search" at bounding box center [207, 141] width 58 height 28
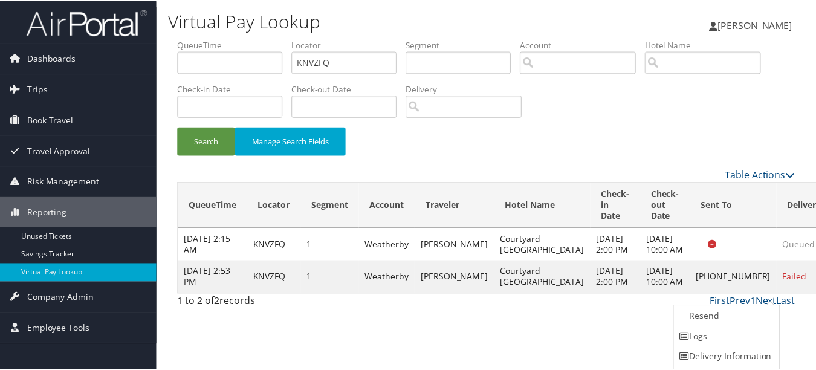
scroll to position [19, 0]
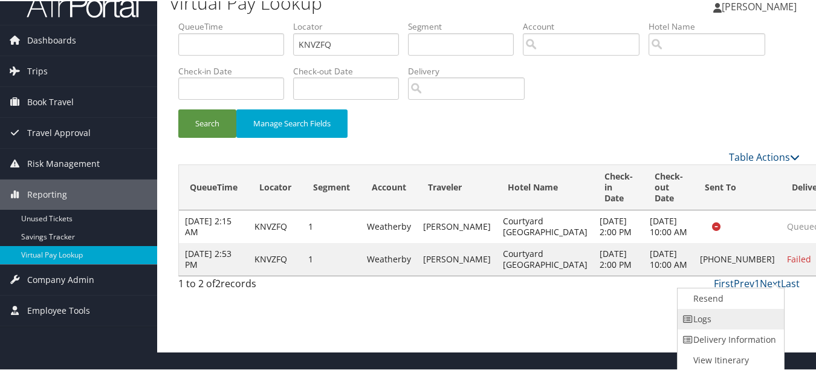
click at [747, 309] on link "Logs" at bounding box center [728, 318] width 103 height 21
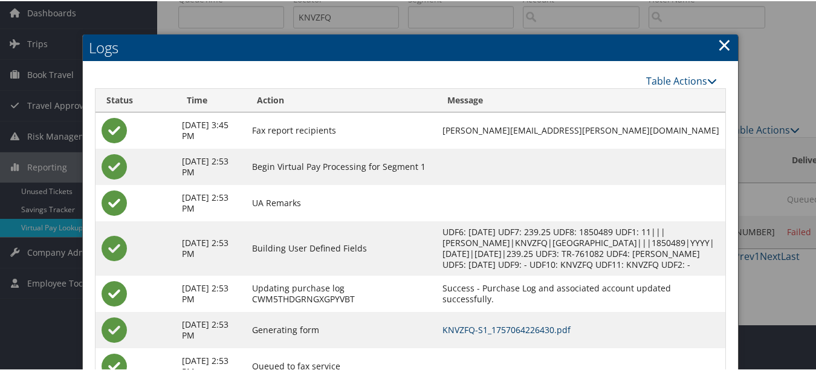
scroll to position [0, 0]
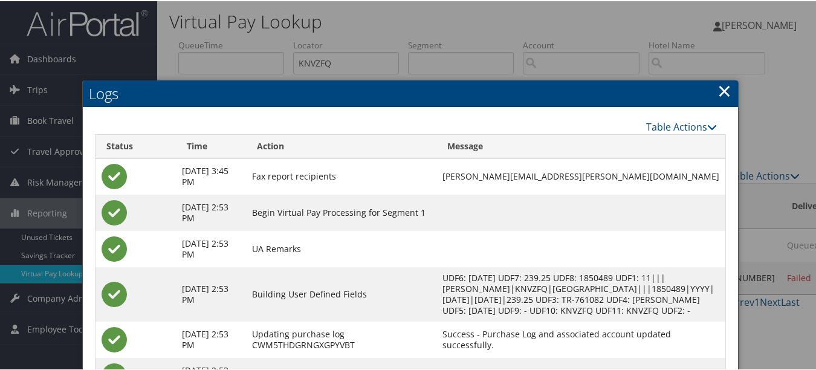
click at [723, 89] on link "×" at bounding box center [724, 89] width 14 height 24
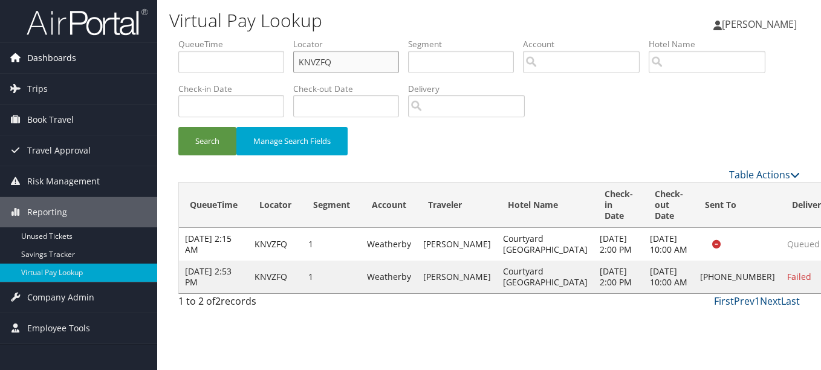
drag, startPoint x: 384, startPoint y: 60, endPoint x: 109, endPoint y: 58, distance: 275.6
click at [105, 58] on div "Dashboards AirPortal 360™ (Manager) My Travel Dashboard Trips Airtinerary® Look…" at bounding box center [410, 185] width 821 height 370
paste input "SDVJXK"
click at [178, 127] on button "Search" at bounding box center [207, 141] width 58 height 28
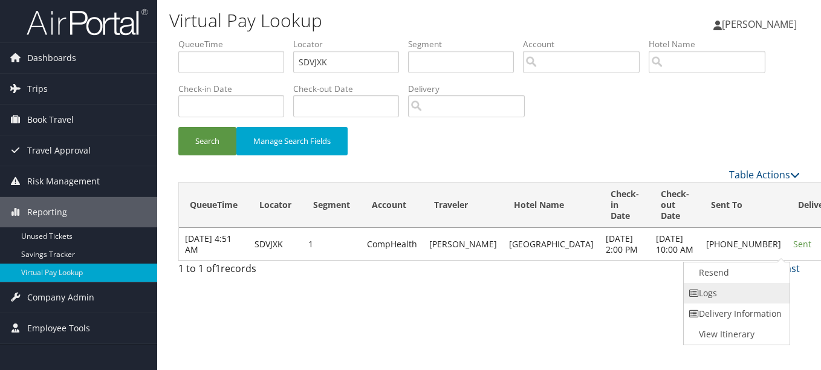
click at [741, 289] on link "Logs" at bounding box center [734, 293] width 103 height 21
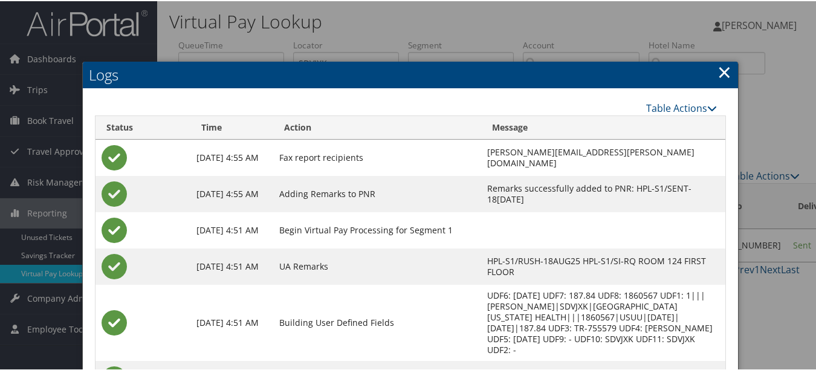
click at [719, 70] on link "×" at bounding box center [724, 71] width 14 height 24
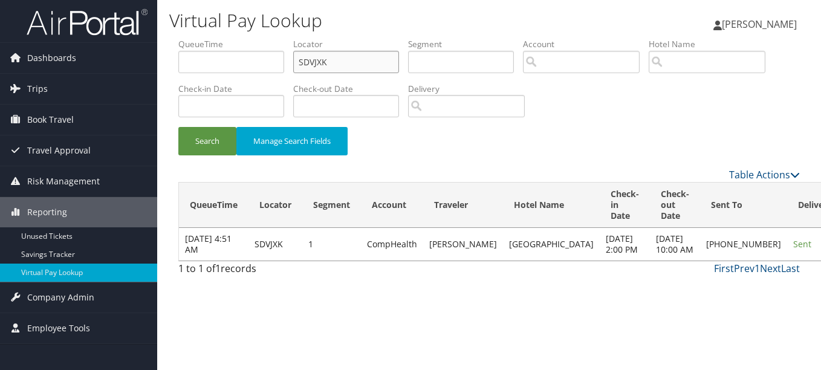
click at [220, 38] on ul "QueueTime Locator SDVJXK Segment Account Traveler Hotel Name Check-in Date Chec…" at bounding box center [488, 38] width 621 height 0
paste input "QKGJKX"
click at [178, 127] on button "Search" at bounding box center [207, 141] width 58 height 28
click at [796, 248] on td "Actions Resend Logs View Itinerary" at bounding box center [822, 244] width 53 height 33
click at [802, 250] on link "Actions" at bounding box center [821, 243] width 38 height 11
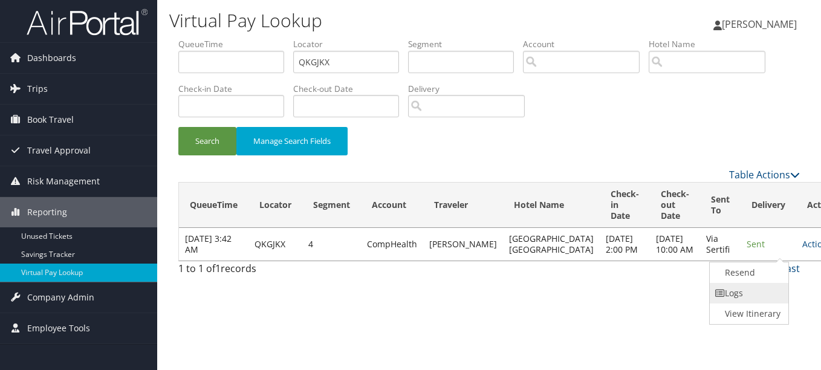
click at [756, 292] on link "Logs" at bounding box center [747, 293] width 76 height 21
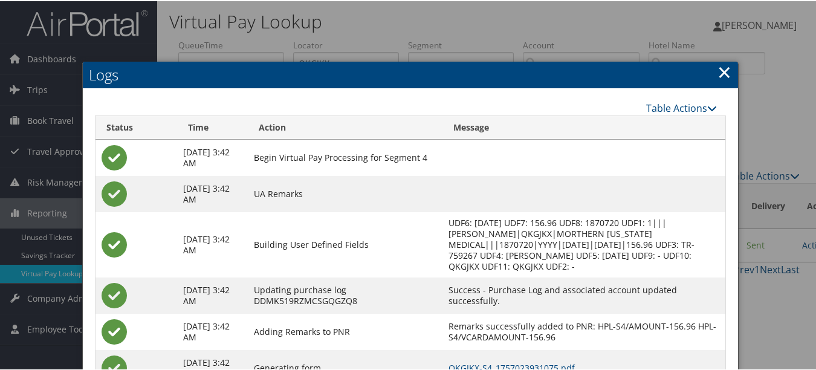
drag, startPoint x: 719, startPoint y: 77, endPoint x: 721, endPoint y: 84, distance: 7.1
click at [719, 77] on link "×" at bounding box center [724, 71] width 14 height 24
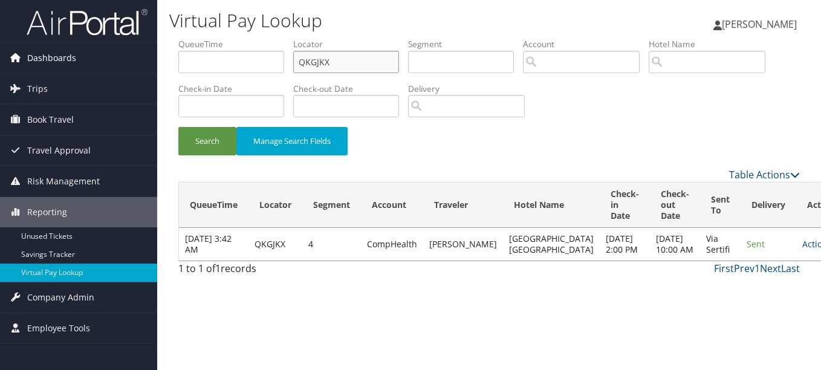
drag, startPoint x: 368, startPoint y: 63, endPoint x: 0, endPoint y: 62, distance: 368.0
click at [74, 63] on div "Dashboards AirPortal 360™ (Manager) My Travel Dashboard Trips Airtinerary® Look…" at bounding box center [410, 185] width 821 height 370
paste input "UBPRYB"
type input "UBPRYB"
click at [178, 127] on button "Search" at bounding box center [207, 141] width 58 height 28
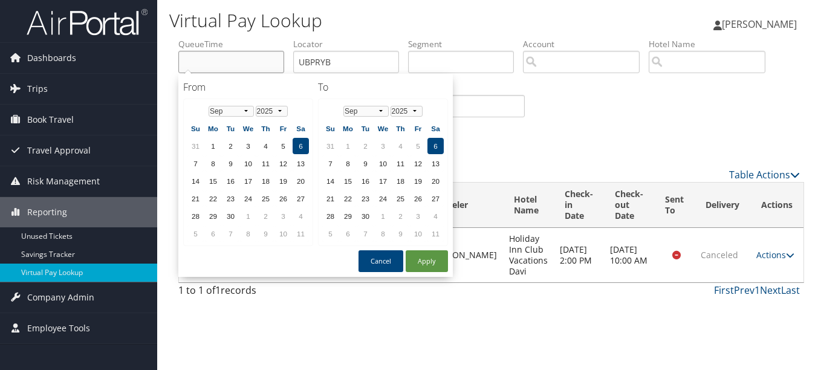
drag, startPoint x: 263, startPoint y: 61, endPoint x: 259, endPoint y: 56, distance: 6.5
click at [264, 60] on input "text" at bounding box center [231, 62] width 106 height 22
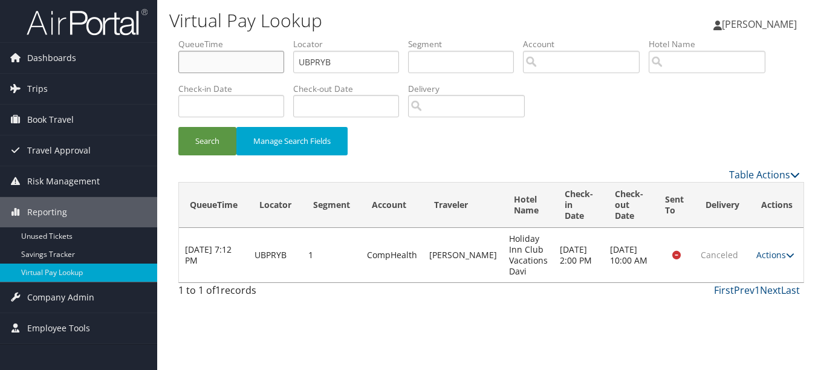
drag, startPoint x: 259, startPoint y: 56, endPoint x: 256, endPoint y: 68, distance: 13.0
click at [262, 68] on input "text" at bounding box center [231, 62] width 106 height 22
click at [257, 68] on input "text" at bounding box center [231, 62] width 106 height 22
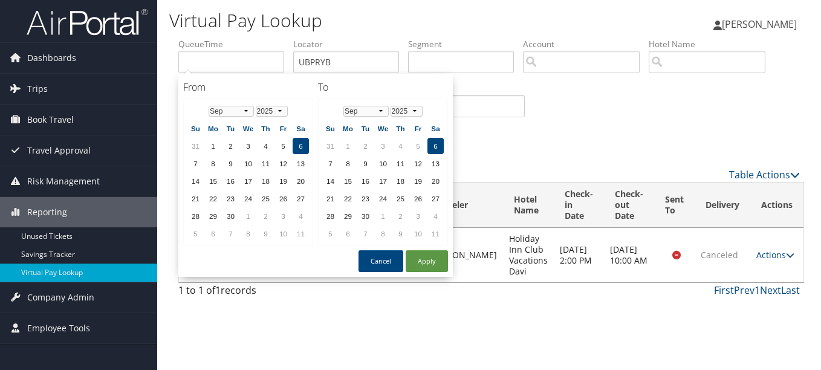
click at [622, 160] on div "Search Manage Search Fields" at bounding box center [488, 147] width 639 height 40
